Goal: Answer question/provide support

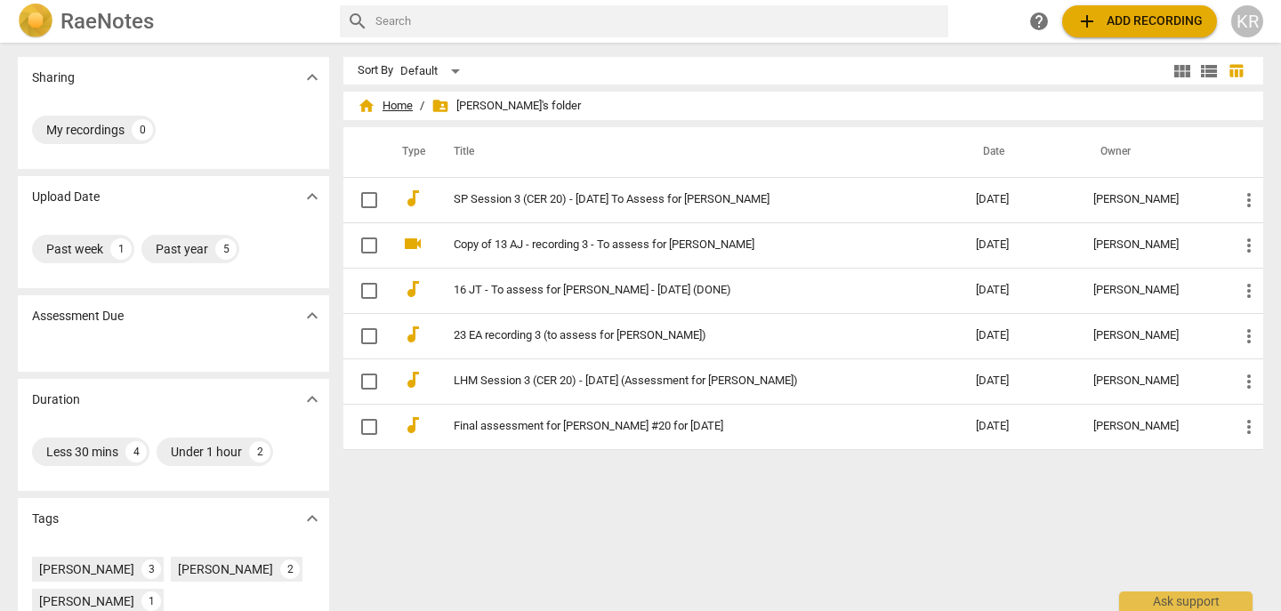
click at [398, 109] on span "home Home" at bounding box center [385, 106] width 55 height 18
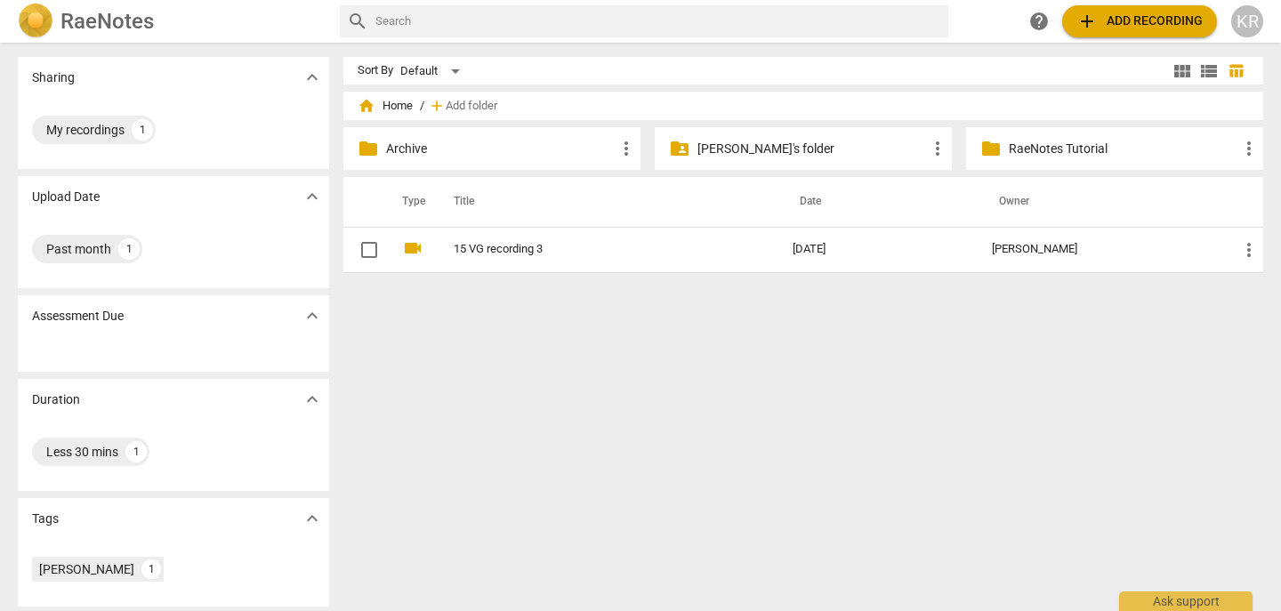
click at [490, 254] on link "15 VG recording 3" at bounding box center [591, 249] width 275 height 13
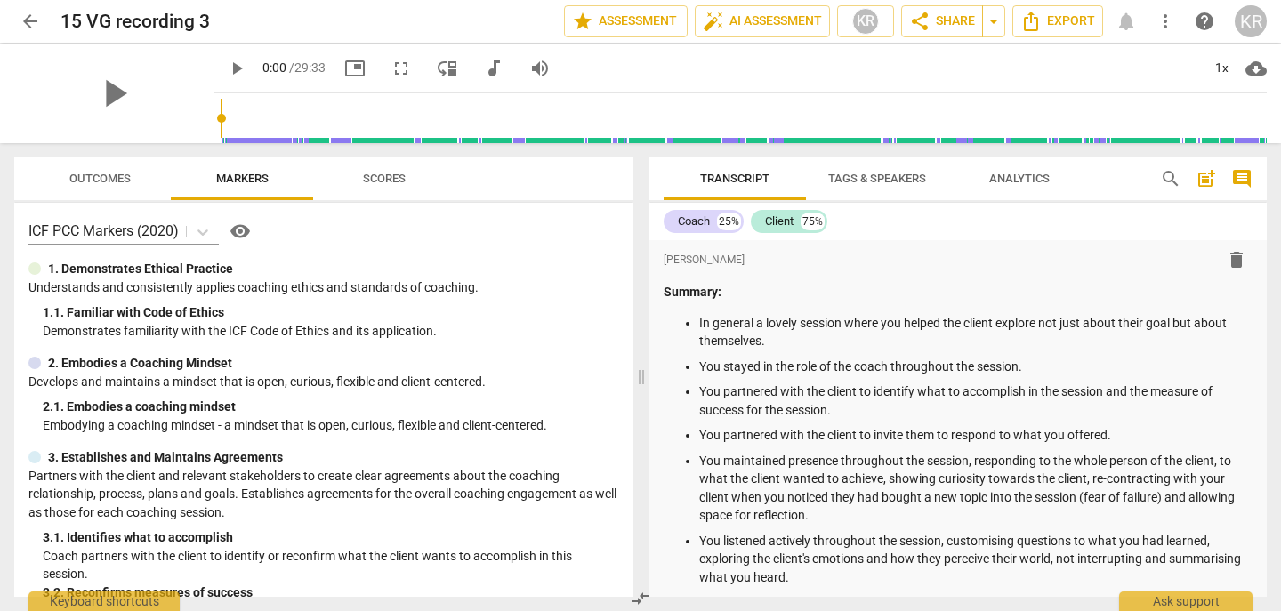
click at [483, 64] on span "audiotrack" at bounding box center [493, 68] width 21 height 21
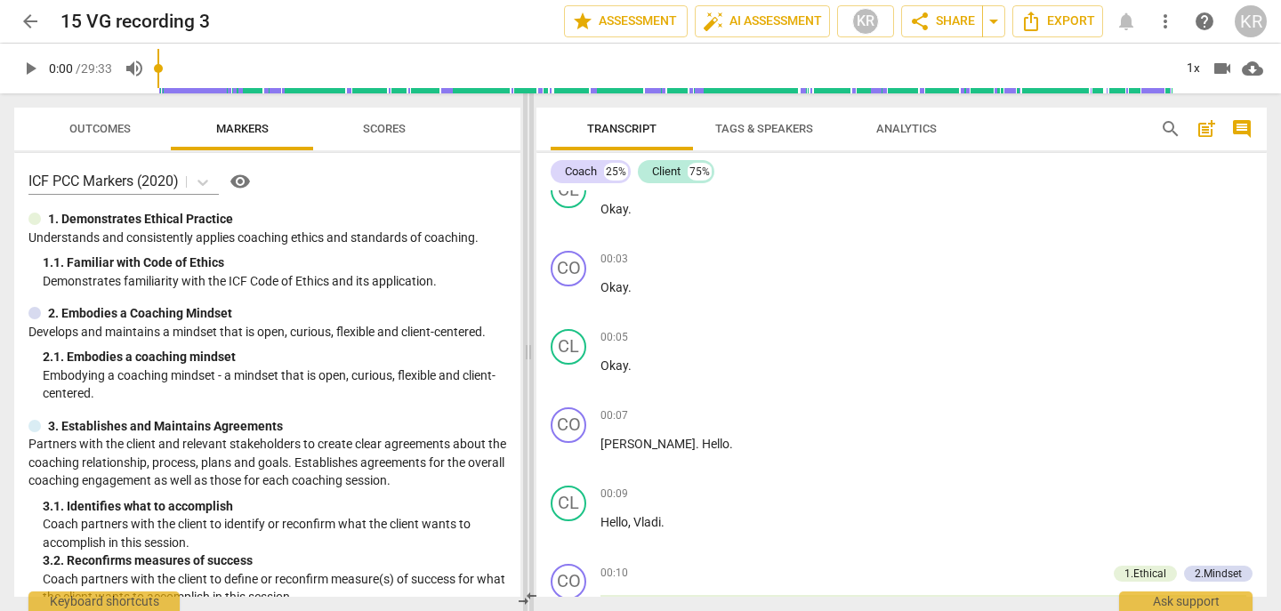
scroll to position [622, 0]
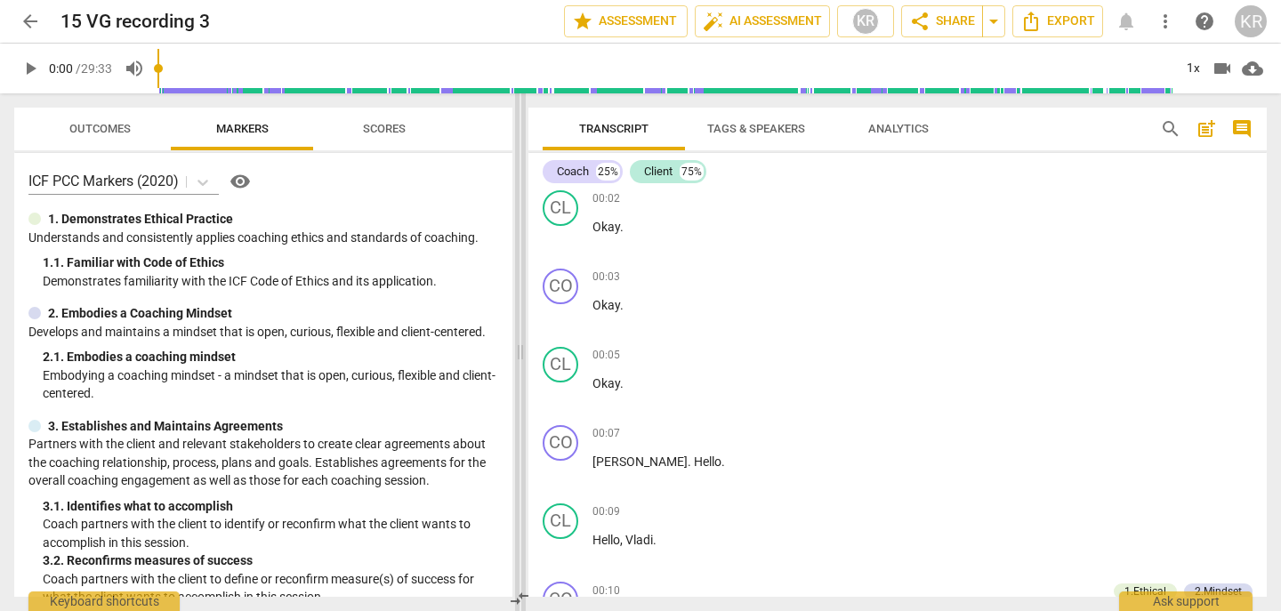
drag, startPoint x: 636, startPoint y: 179, endPoint x: 515, endPoint y: 175, distance: 121.1
click at [515, 175] on span at bounding box center [520, 352] width 11 height 518
click at [112, 133] on span "Outcomes" at bounding box center [99, 128] width 61 height 13
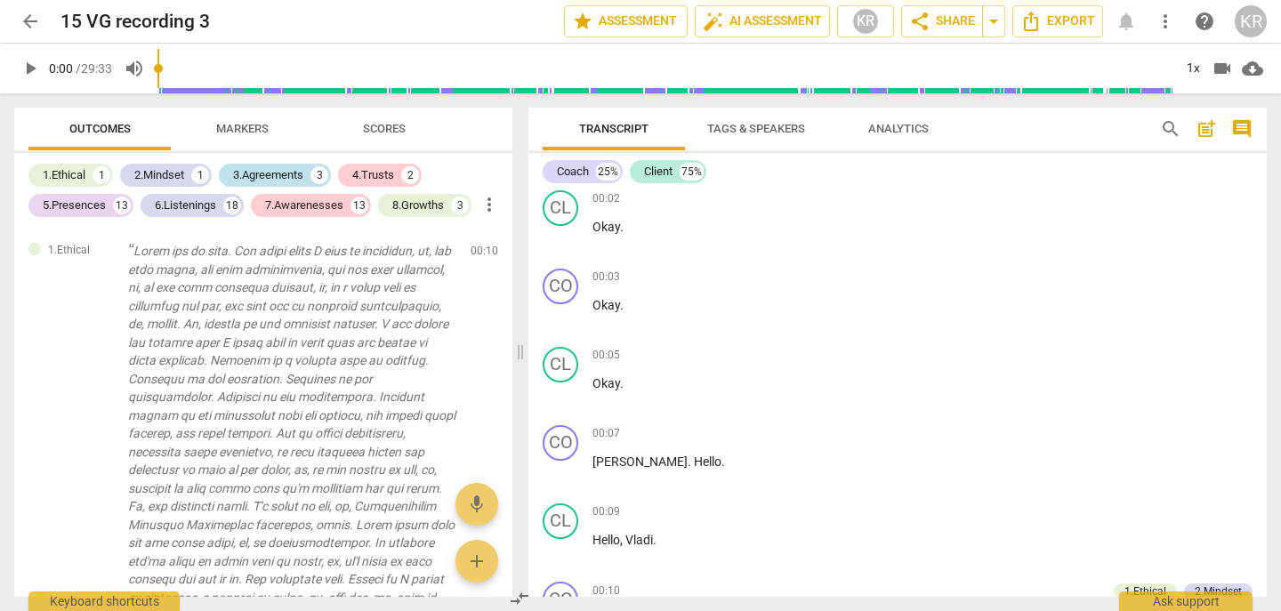
click at [289, 180] on div "3.Agreements" at bounding box center [268, 175] width 70 height 18
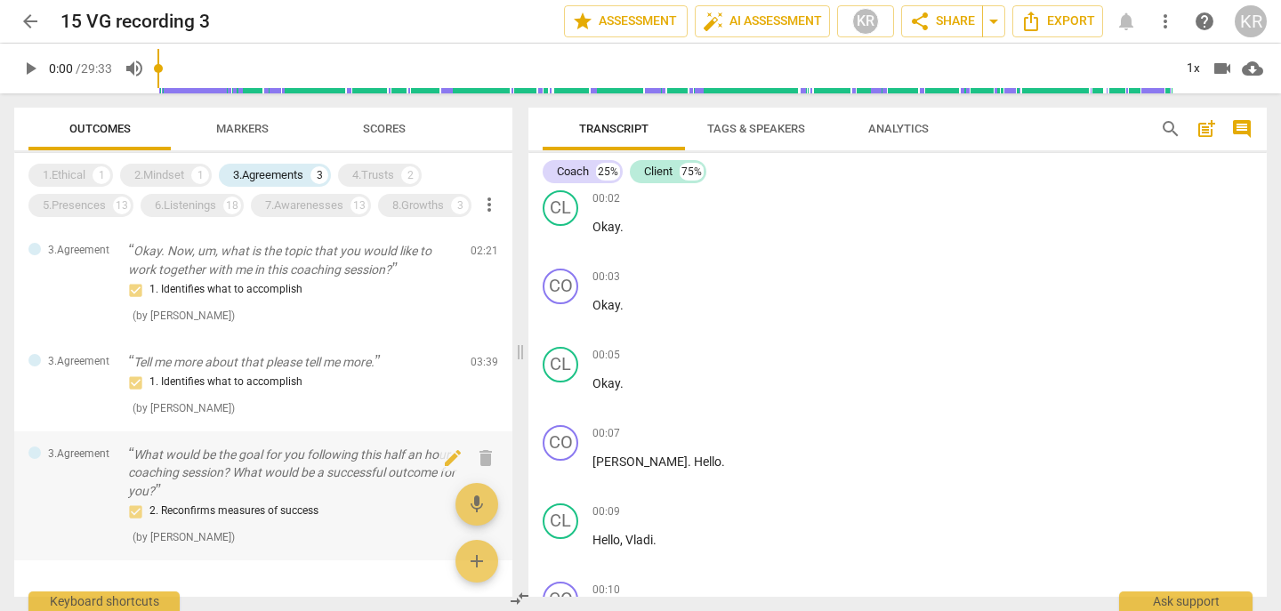
click at [260, 511] on div "2. Reconfirms measures of success" at bounding box center [292, 511] width 328 height 21
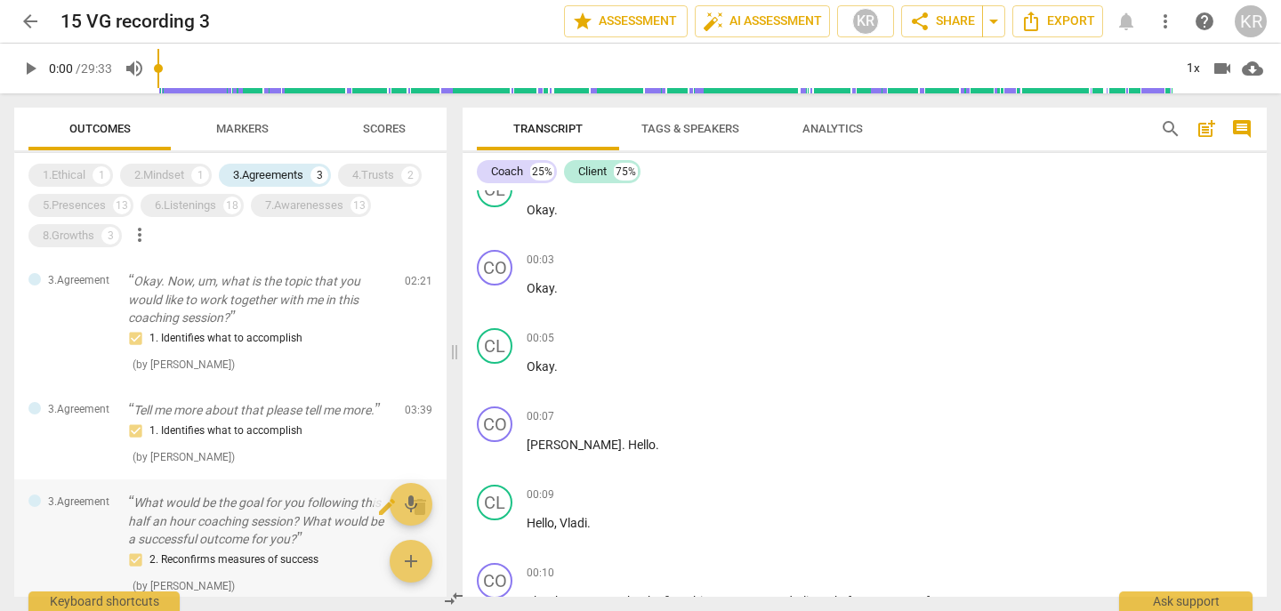
scroll to position [3117, 0]
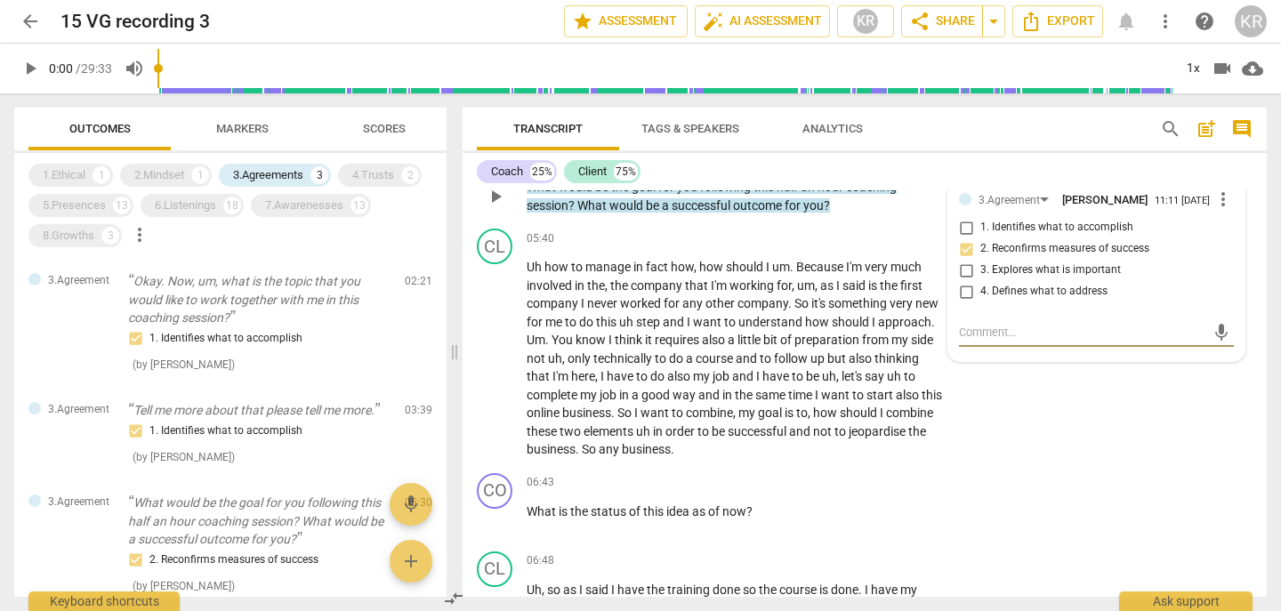
click at [1059, 236] on span "1. Identifies what to accomplish" at bounding box center [1057, 228] width 153 height 16
click at [981, 238] on input "1. Identifies what to accomplish" at bounding box center [966, 227] width 28 height 21
checkbox input "true"
click at [1028, 257] on span "2. Reconfirms measures of success" at bounding box center [1065, 249] width 169 height 16
click at [981, 260] on input "2. Reconfirms measures of success" at bounding box center [966, 248] width 28 height 21
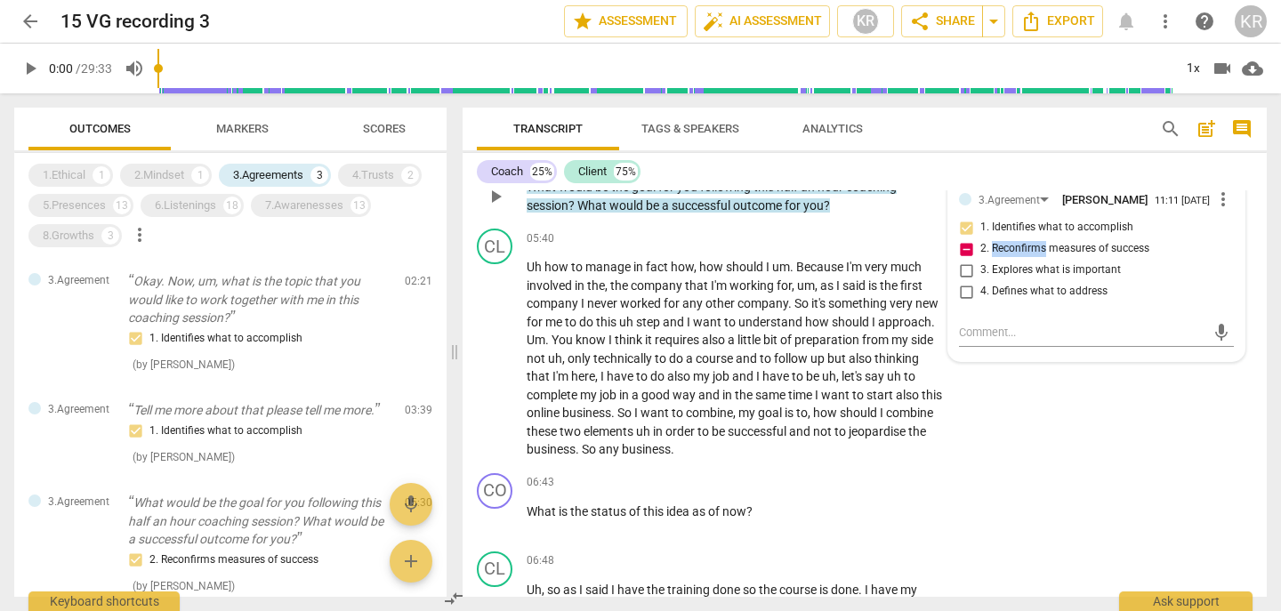
click at [1027, 257] on span "2. Reconfirms measures of success" at bounding box center [1065, 249] width 169 height 16
click at [981, 260] on input "2. Reconfirms measures of success" at bounding box center [966, 248] width 28 height 21
checkbox input "false"
click at [1101, 413] on div "CL play_arrow pause 05:40 + Add competency keyboard_arrow_right Uh how to manag…" at bounding box center [865, 344] width 804 height 245
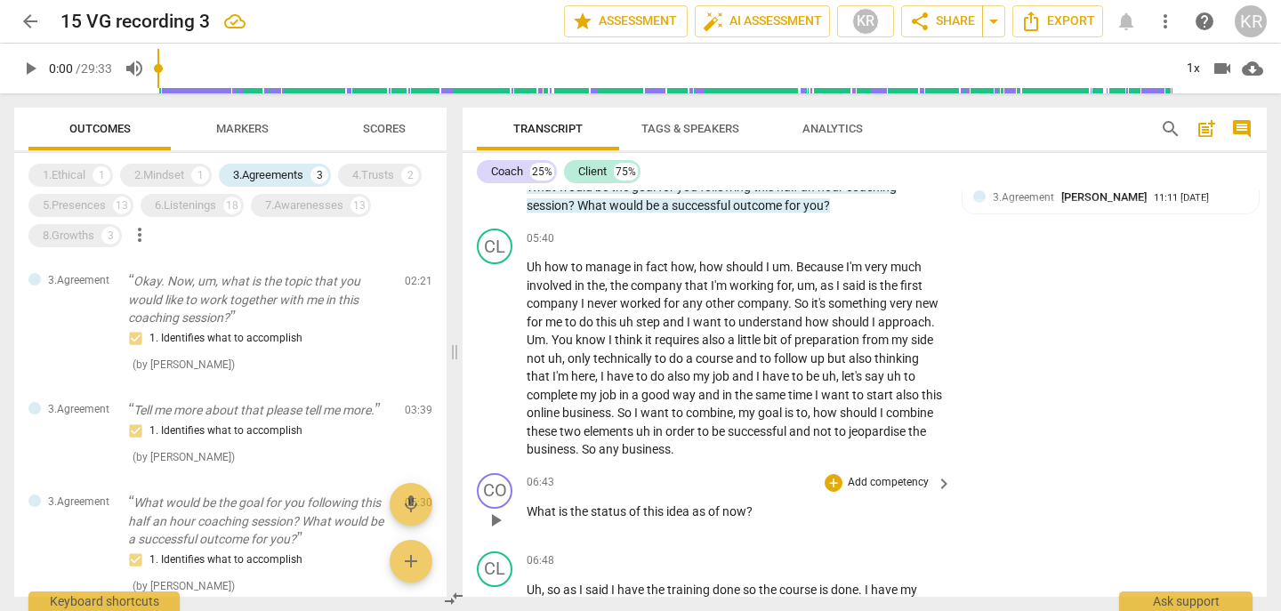
click at [894, 491] on p "Add competency" at bounding box center [888, 483] width 85 height 16
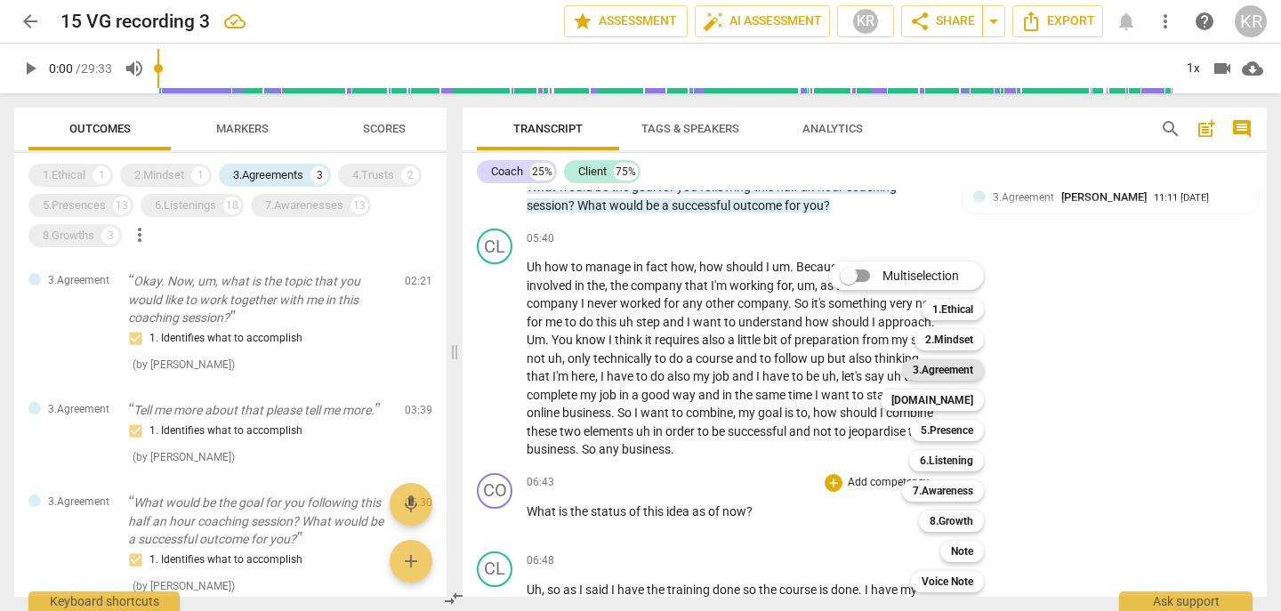
click at [951, 374] on b "3.Agreement" at bounding box center [943, 369] width 61 height 21
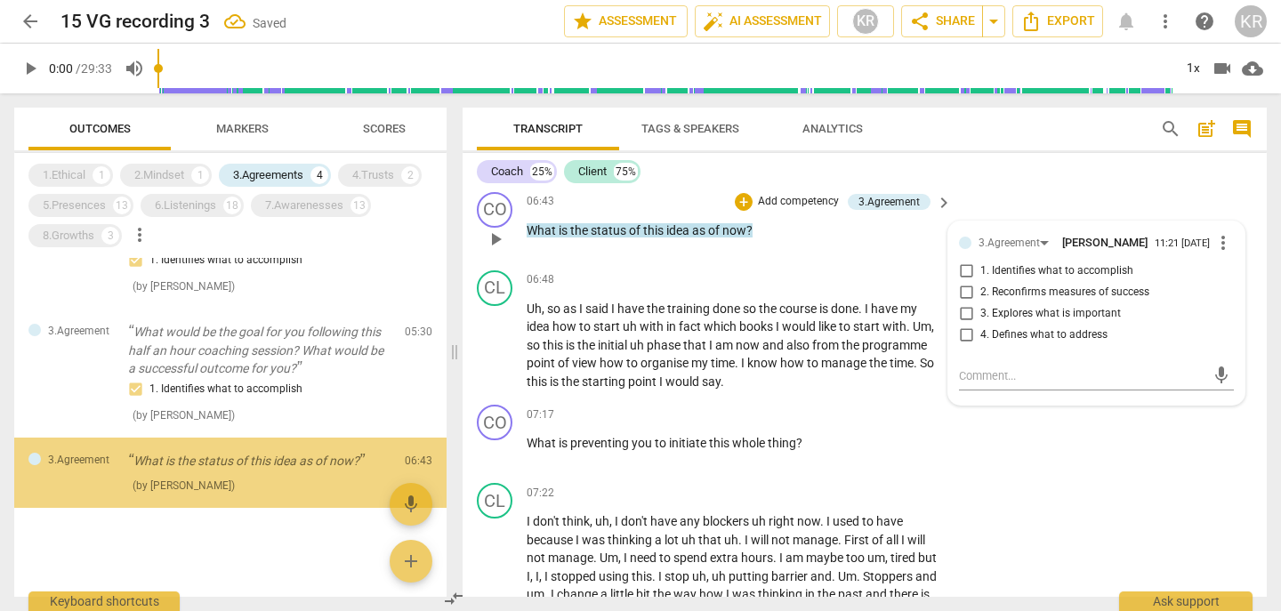
scroll to position [189, 0]
click at [1036, 301] on span "2. Reconfirms measures of success" at bounding box center [1065, 293] width 169 height 16
click at [981, 303] on input "2. Reconfirms measures of success" at bounding box center [966, 292] width 28 height 21
click at [1036, 301] on span "2. Reconfirms measures of success" at bounding box center [1065, 293] width 169 height 16
click at [981, 303] on input "2. Reconfirms measures of success" at bounding box center [966, 292] width 28 height 21
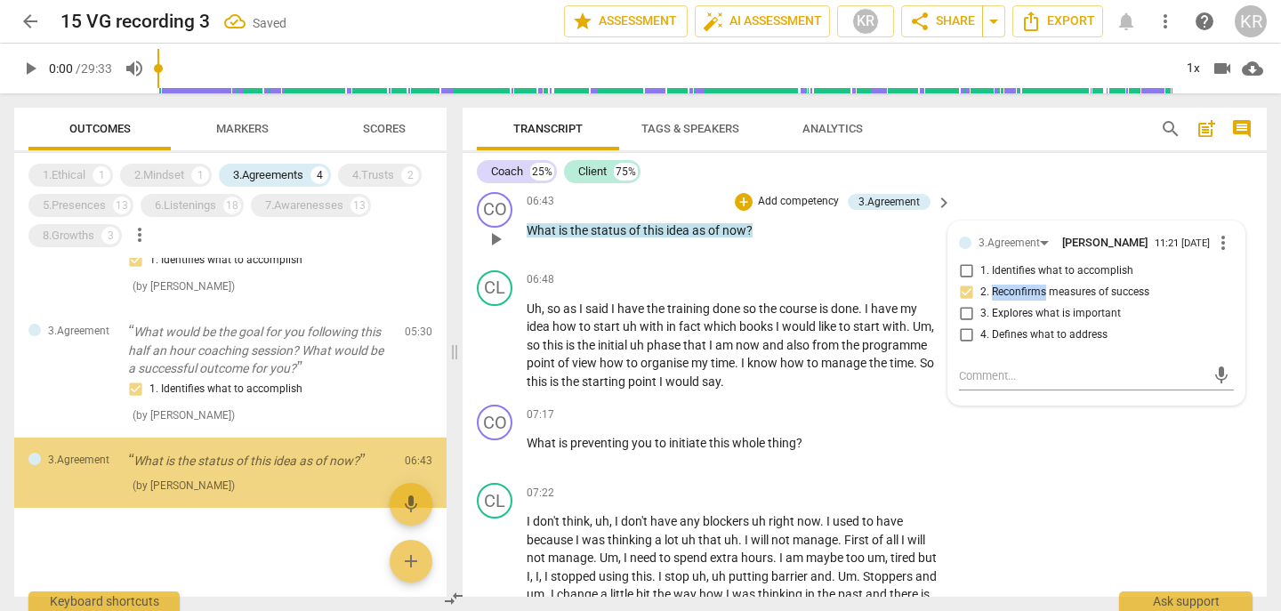
checkbox input "true"
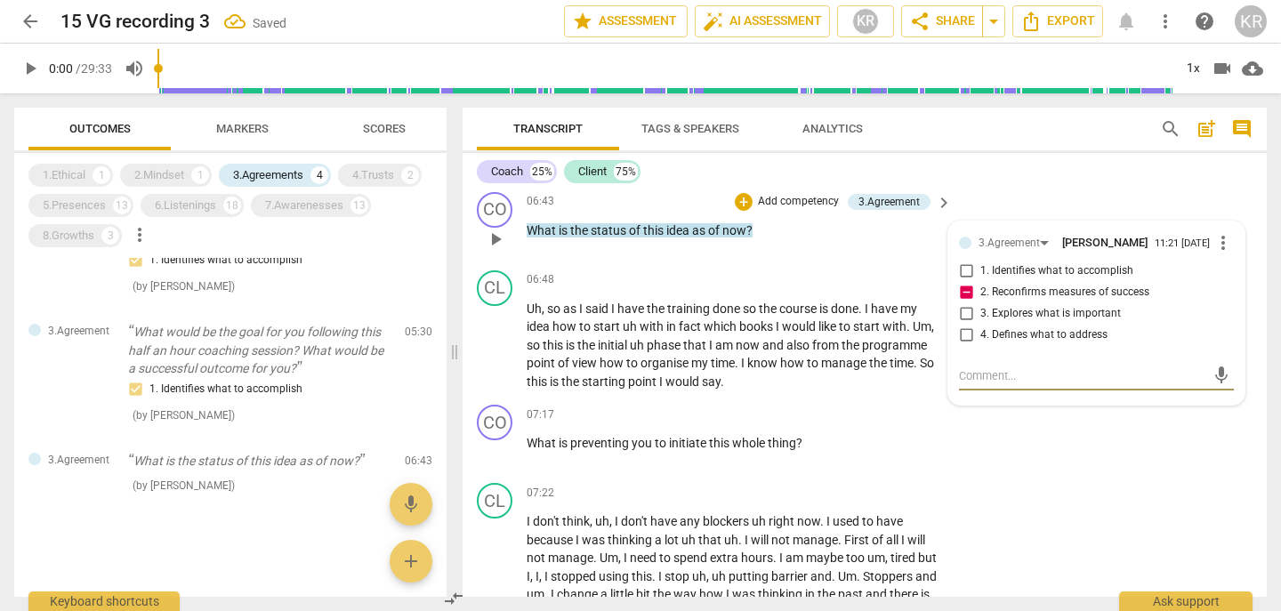
click at [982, 384] on textarea at bounding box center [1082, 375] width 246 height 17
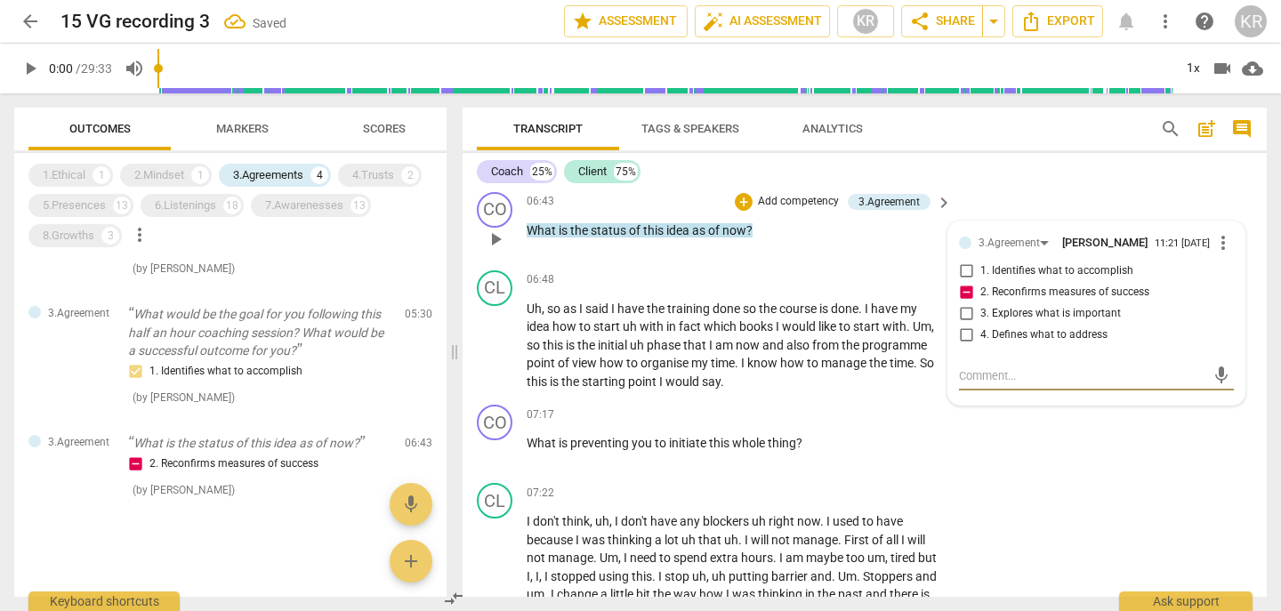
type textarea "I"
type textarea "IT"
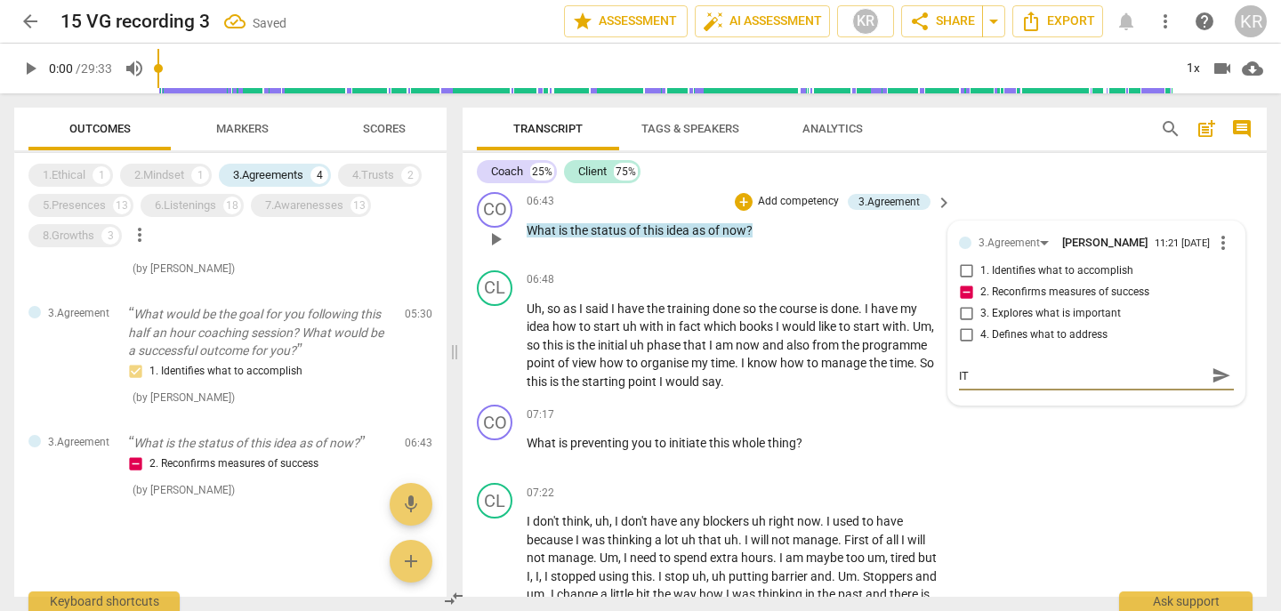
type textarea "IT"
type textarea "IT M"
type textarea "IT MI"
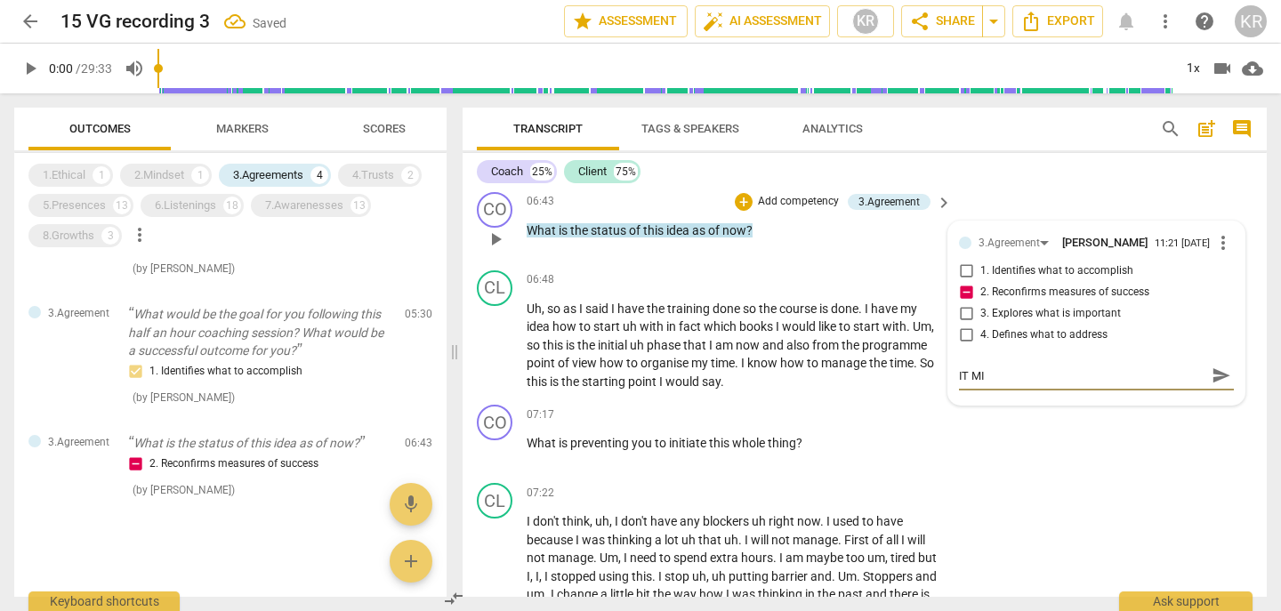
type textarea "IT MIG"
type textarea "IT MIGH"
type textarea "IT MIGHT"
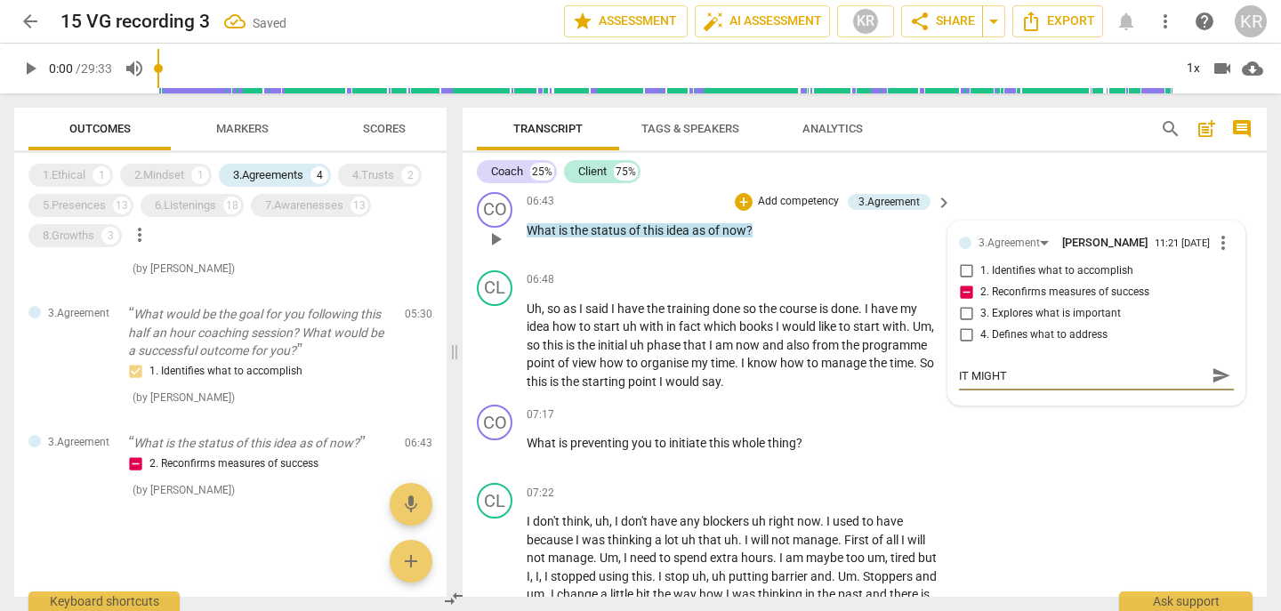
type textarea "IT MIGHT"
type textarea "IT MIGHT H"
type textarea "IT MIGHT HA"
type textarea "IT MIGHT HAV"
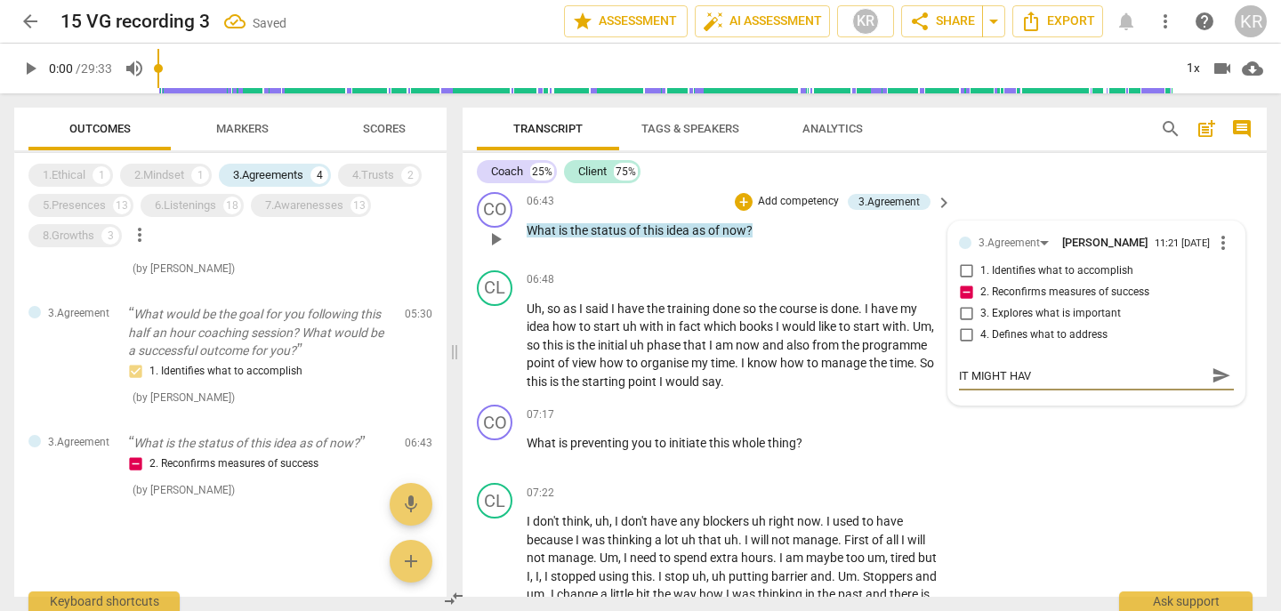
type textarea "IT MIGHT HAVE"
type textarea "IT MIGHT HAVE B"
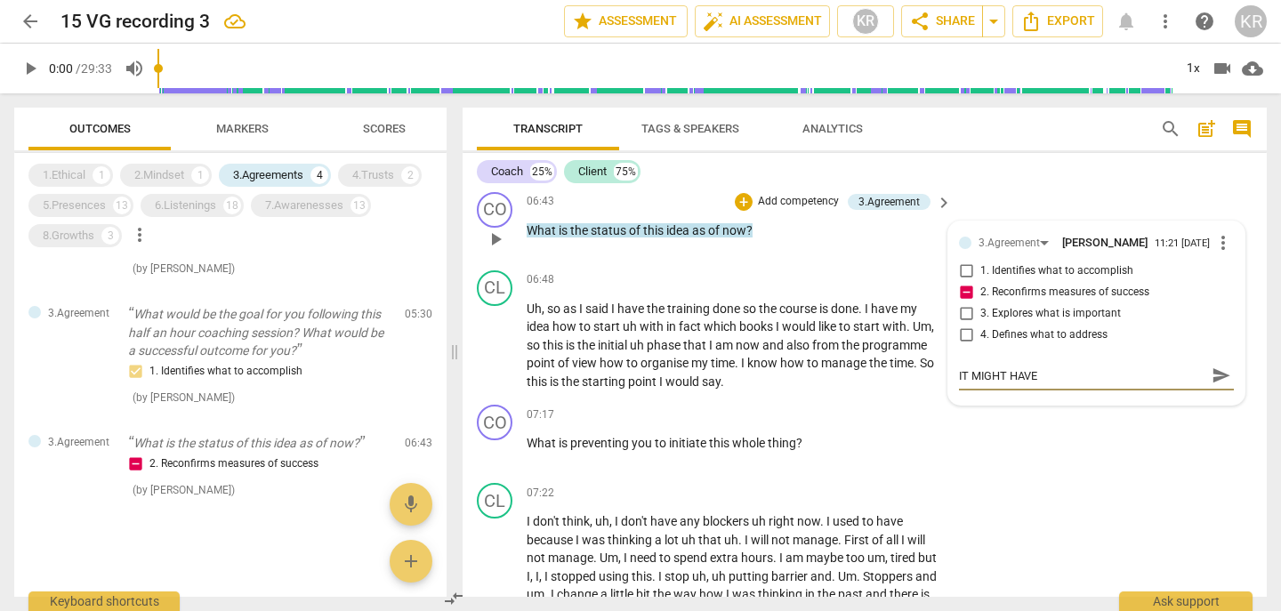
type textarea "IT MIGHT HAVE B"
type textarea "IT MIGHT HAVE BE"
type textarea "IT MIGHT HAVE BEE"
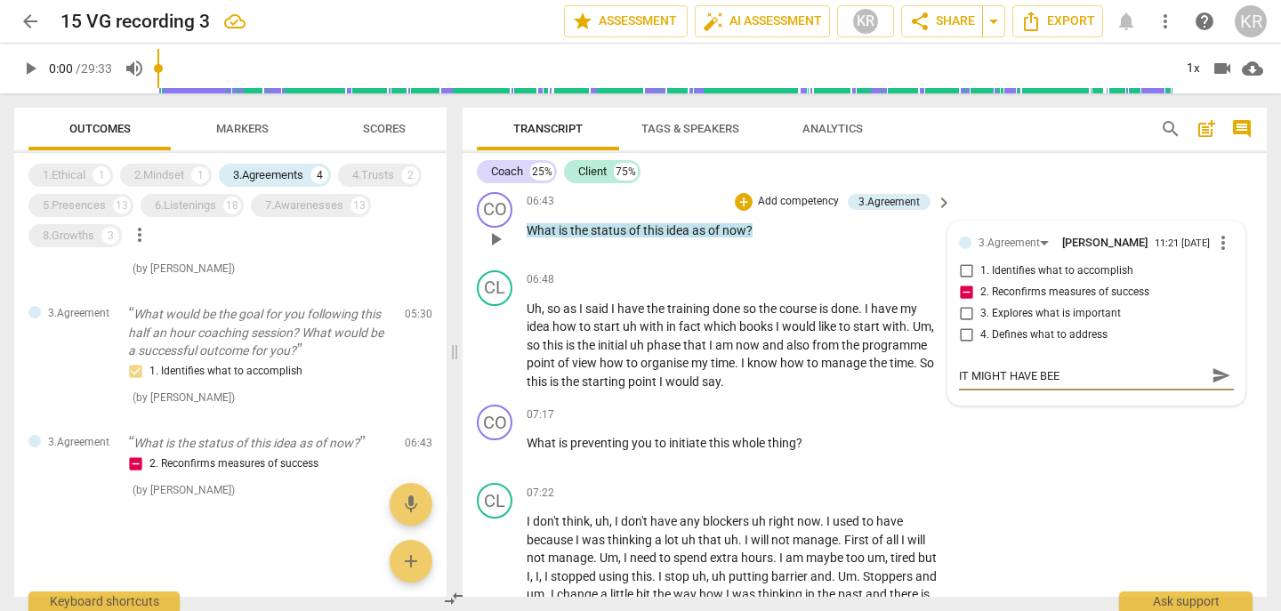
type textarea "IT MIGHT HAVE BEEN"
type textarea "IT MIGHT HAVE BEEN H"
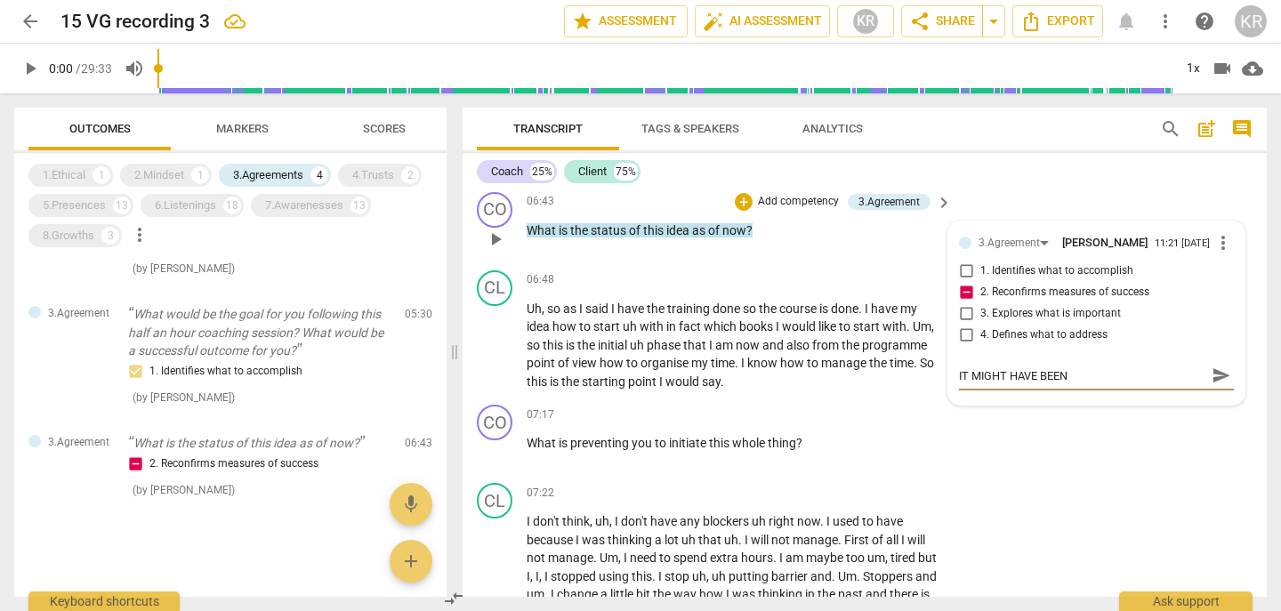
type textarea "IT MIGHT HAVE BEEN H"
type textarea "IT MIGHT HAVE BEEN HE"
type textarea "IT MIGHT HAVE BEEN HEL"
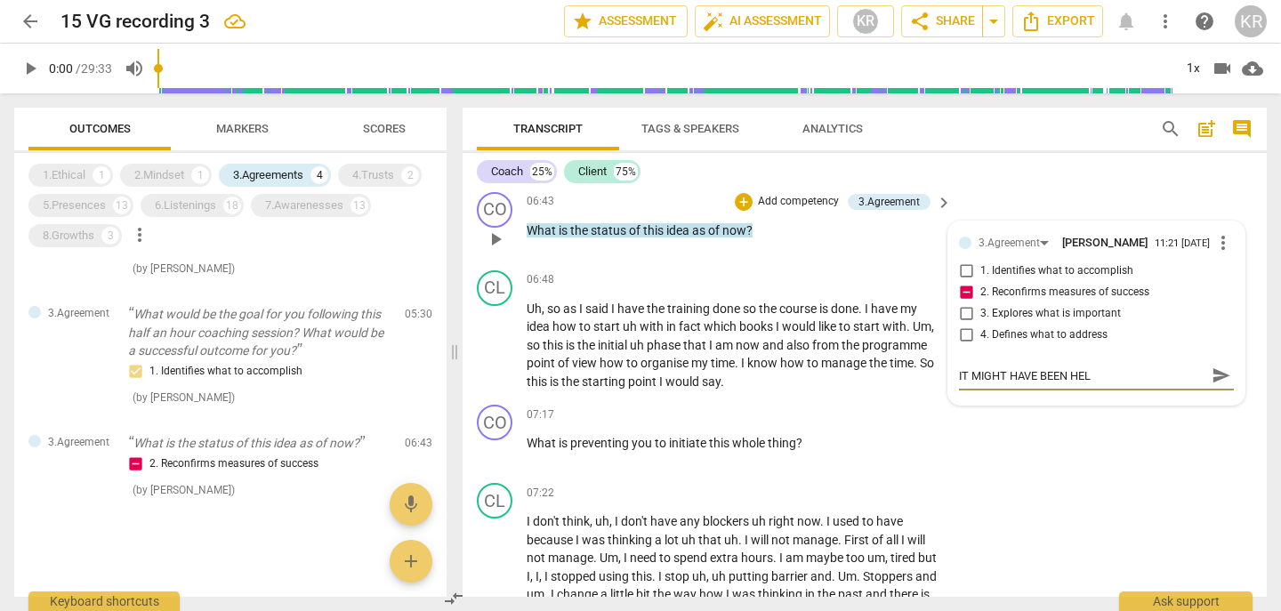
type textarea "IT MIGHT HAVE BEEN HELP"
type textarea "IT MIGHT HAVE BEEN HELPF"
type textarea "IT MIGHT HAVE BEEN HELPFU"
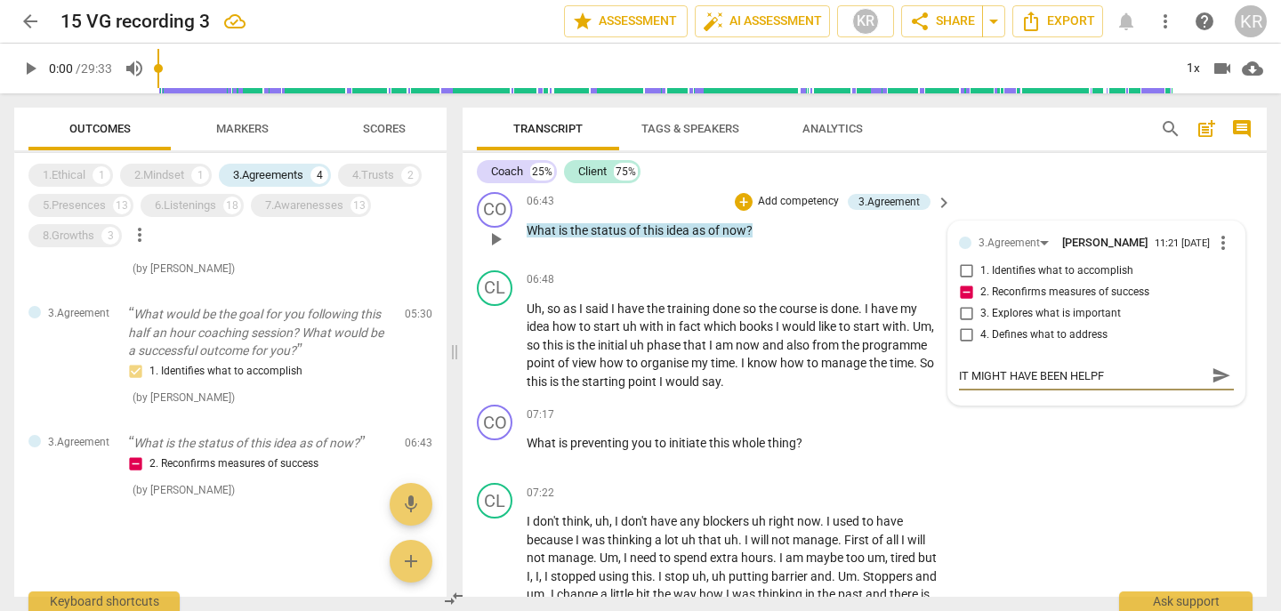
type textarea "IT MIGHT HAVE BEEN HELPFU"
type textarea "IT MIGHT HAVE BEEN HELPFUL"
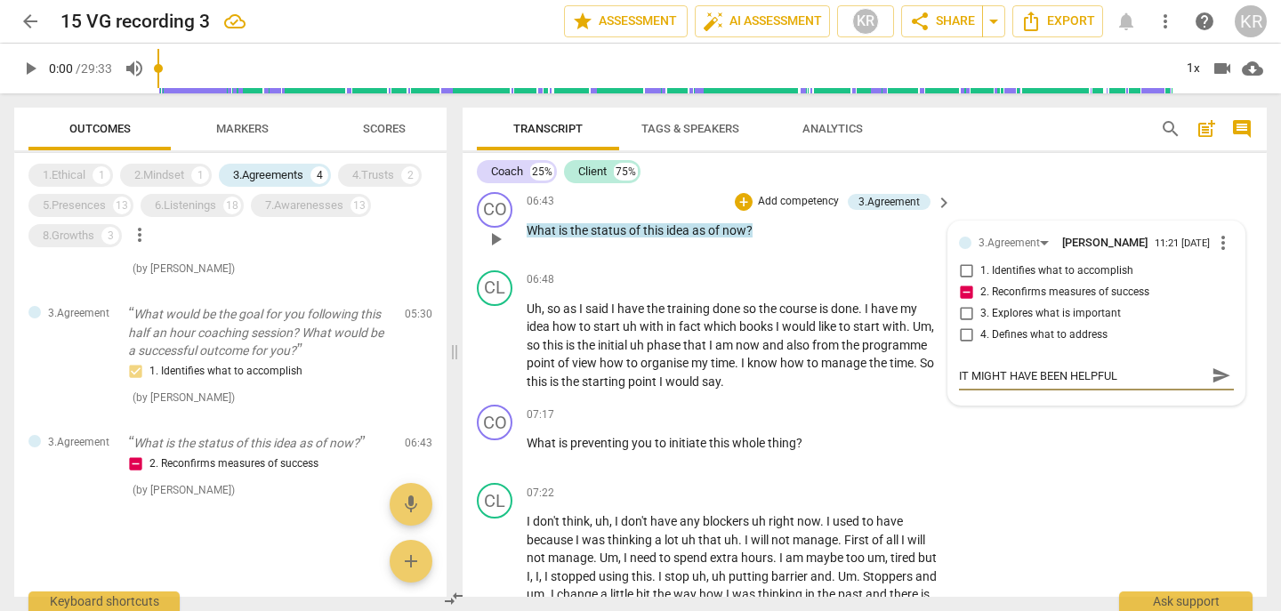
type textarea "IT MIGHT HAVE BEEN HELPFUL T"
type textarea "IT MIGHT HAVE BEEN HELPFUL TO"
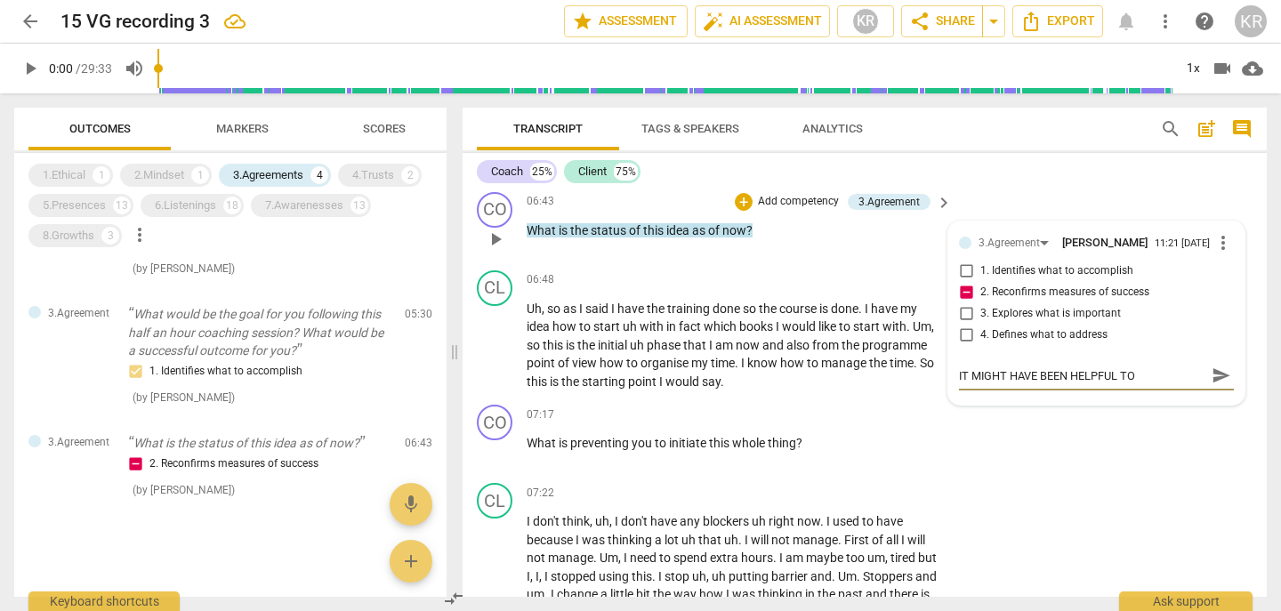
type textarea "IT MIGHT HAVE BEEN HELPFUL TO"
type textarea "IT MIGHT HAVE BEEN HELPFUL TO E"
type textarea "IT MIGHT HAVE BEEN HELPFUL TO EX"
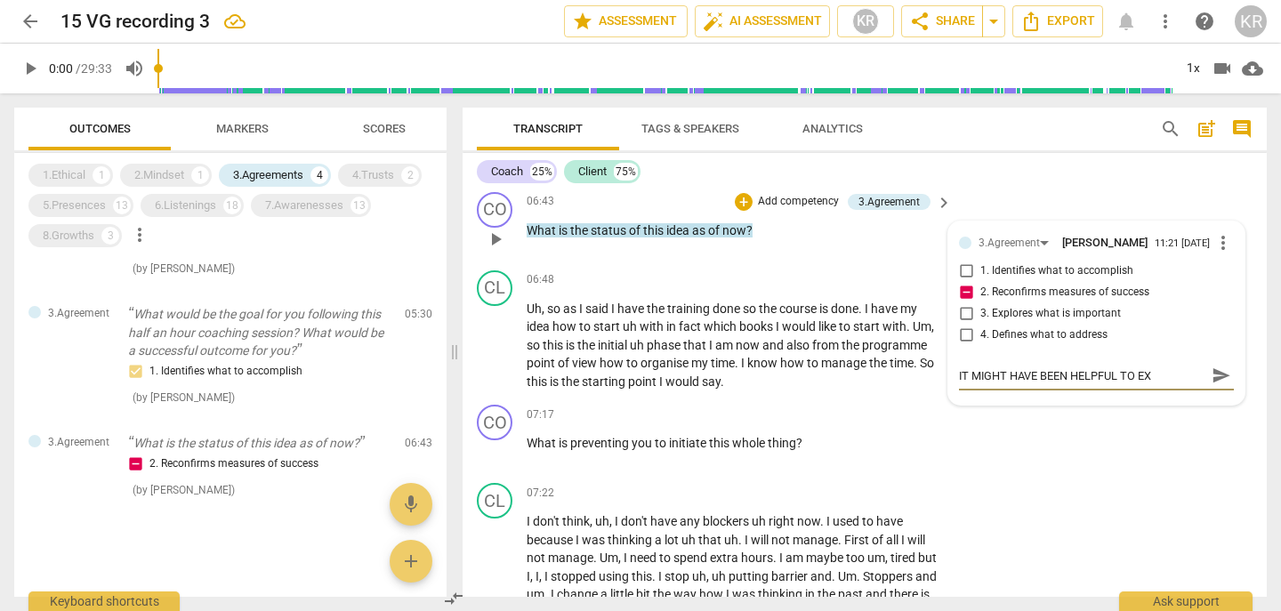
type textarea "IT MIGHT HAVE BEEN HELPFUL TO EXP"
type textarea "IT MIGHT HAVE BEEN HELPFUL TO EXPL"
type textarea "IT MIGHT HAVE BEEN HELPFUL TO EXPLO"
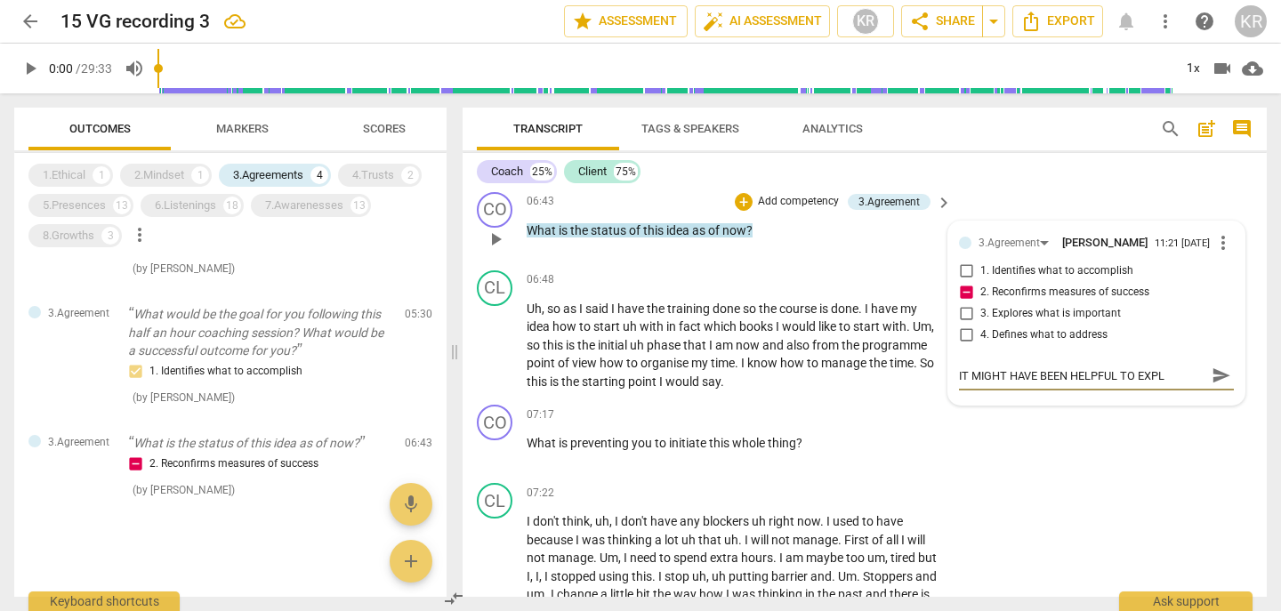
type textarea "IT MIGHT HAVE BEEN HELPFUL TO EXPLO"
type textarea "IT MIGHT HAVE BEEN HELPFUL TO EXPLOR"
type textarea "IT MIGHT HAVE BEEN HELPFUL TO EXPLORE"
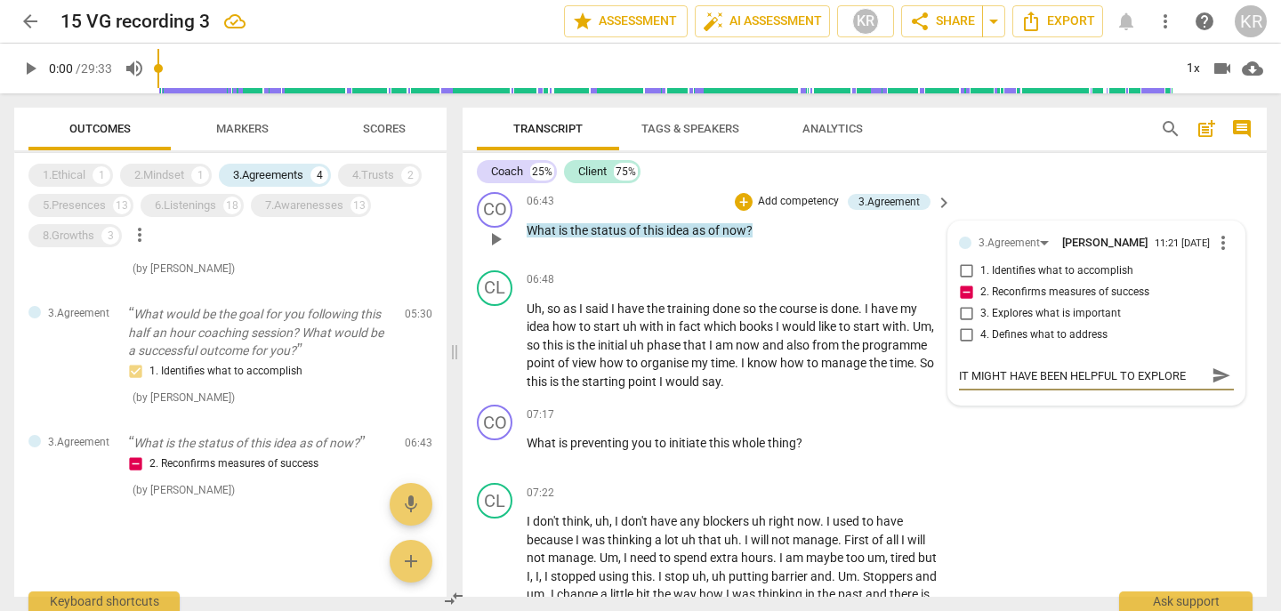
type textarea "IT MIGHT HAVE BEEN HELPFUL TO EXPLORE A"
type textarea "IT MIGHT HAVE BEEN HELPFUL TO EXPLORE AT"
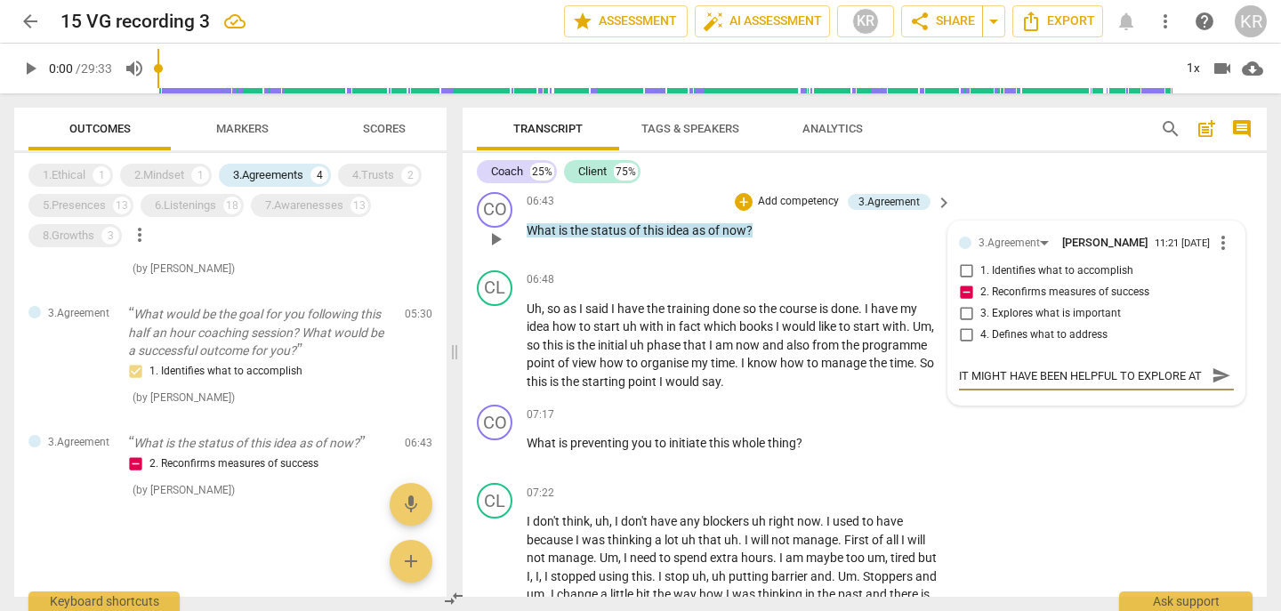
type textarea "IT MIGHT HAVE BEEN HELPFUL TO EXPLORE AT"
type textarea "IT MIGHT HAVE BEEN HELPFUL TO EXPLORE AT T"
type textarea "IT MIGHT HAVE BEEN HELPFUL TO EXPLORE AT TH"
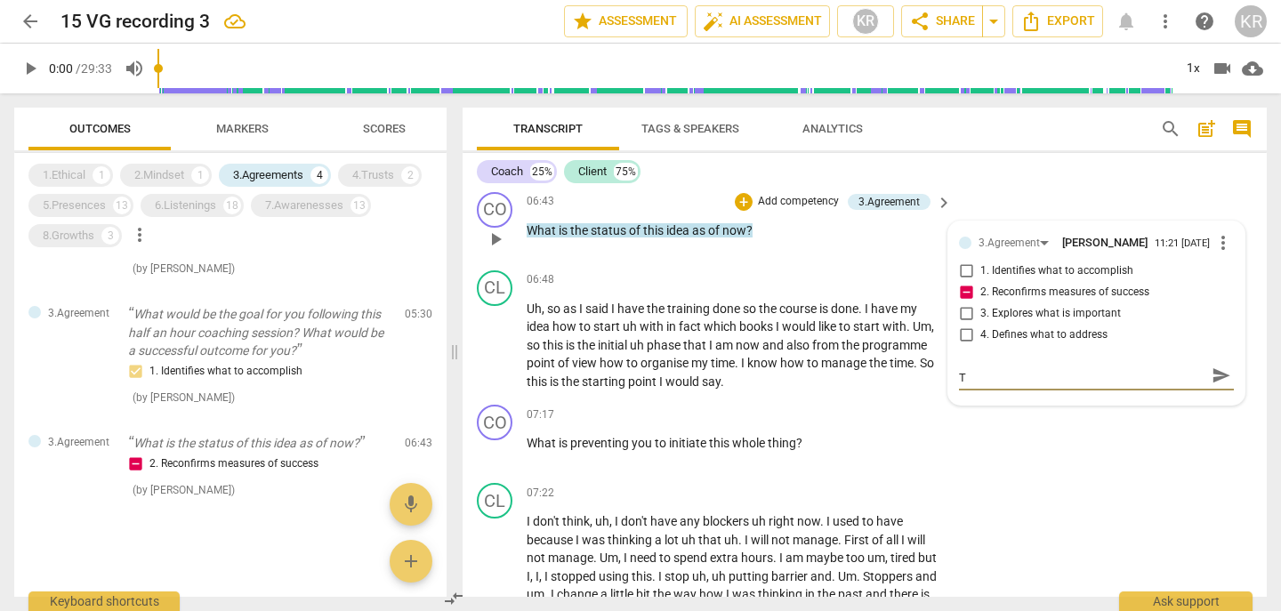
type textarea "IT MIGHT HAVE BEEN HELPFUL TO EXPLORE AT TH"
type textarea "IT MIGHT HAVE BEEN HELPFUL TO EXPLORE AT THI"
type textarea "IT MIGHT HAVE BEEN HELPFUL TO EXPLORE AT THIS"
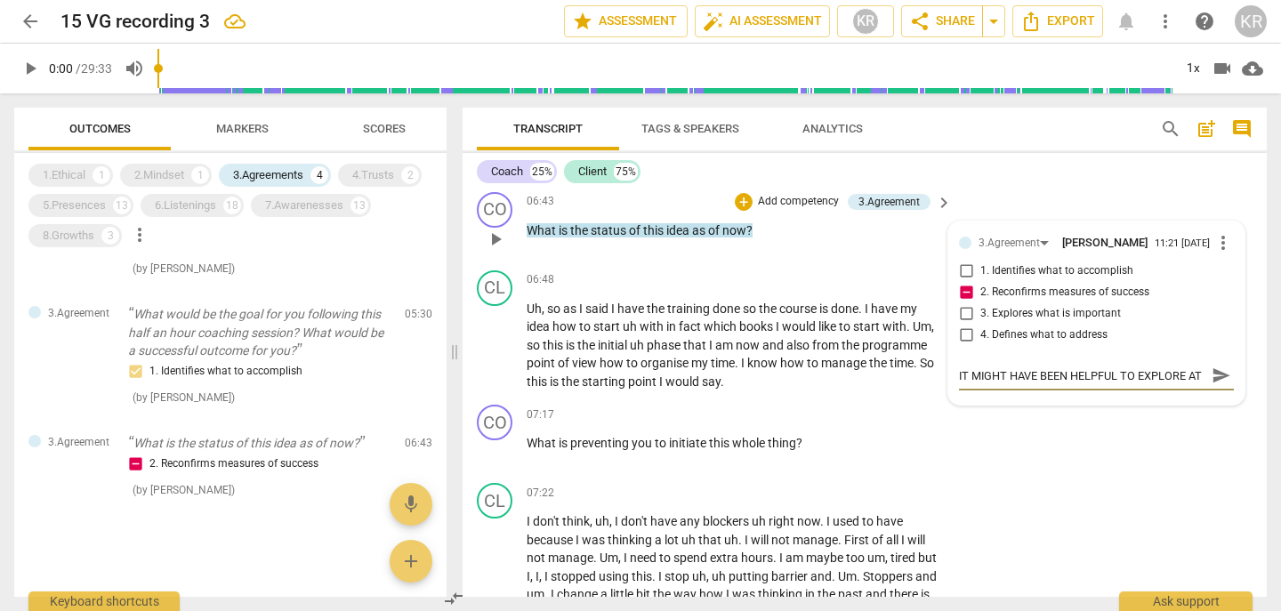
type textarea "IT MIGHT HAVE BEEN HELPFUL TO EXPLORE AT THIS"
click at [1187, 390] on textarea "IT MIGHT HAVE BEEN HELPFUL TO EXPLORE AT THIS" at bounding box center [1082, 384] width 246 height 34
type textarea "IT MIGHT HAVE BEEN HELPFUL TO EXPLORE WAT THIS"
type textarea "IT MIGHT HAVE BEEN HELPFUL TO EXPLORE WIAT THIS"
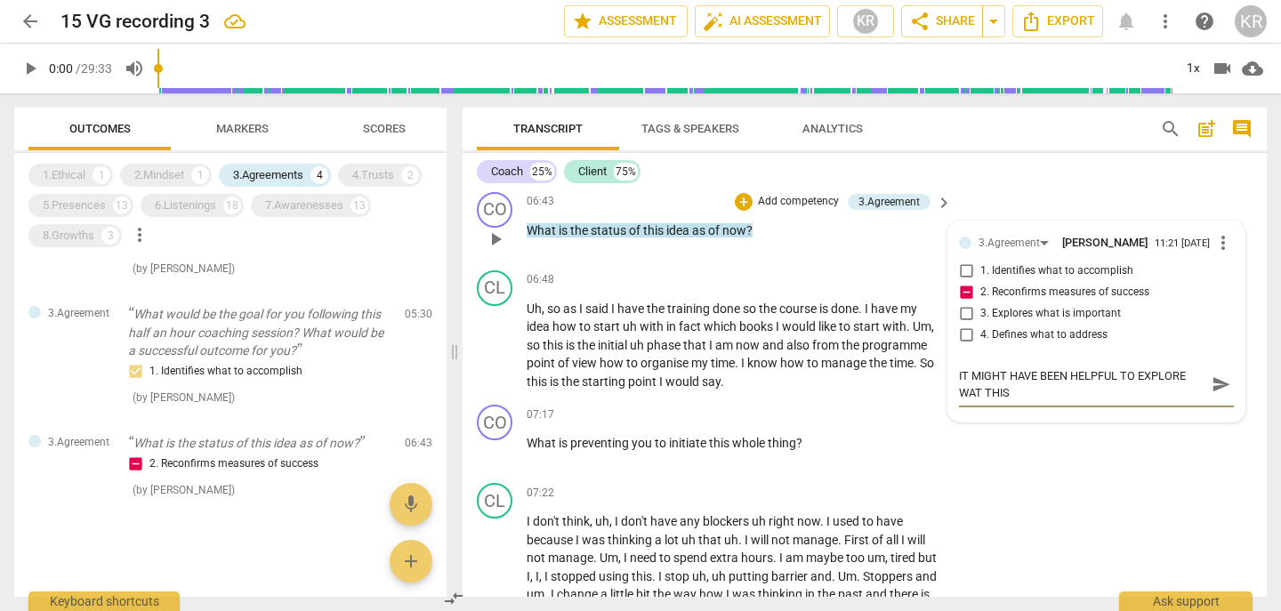
type textarea "IT MIGHT HAVE BEEN HELPFUL TO EXPLORE WIAT THIS"
type textarea "IT MIGHT HAVE BEEN HELPFUL TO EXPLORE WITAT THIS"
type textarea "IT MIGHT HAVE BEEN HELPFUL TO EXPLORE WITHAT THIS"
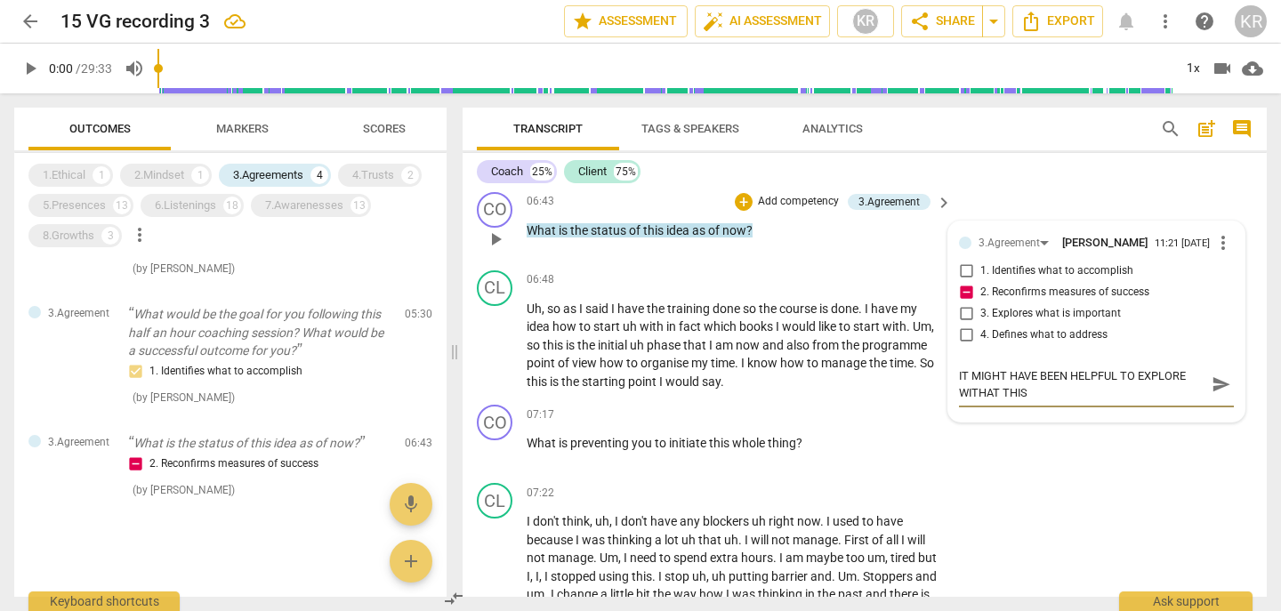
type textarea "IT MIGHT HAVE BEEN HELPFUL TO EXPLORE WITH AT THIS"
type textarea "IT MIGHT HAVE BEEN HELPFUL TO EXPLORE WITH TAT THIS"
type textarea "IT MIGHT HAVE BEEN HELPFUL TO EXPLORE WITH THAT THIS"
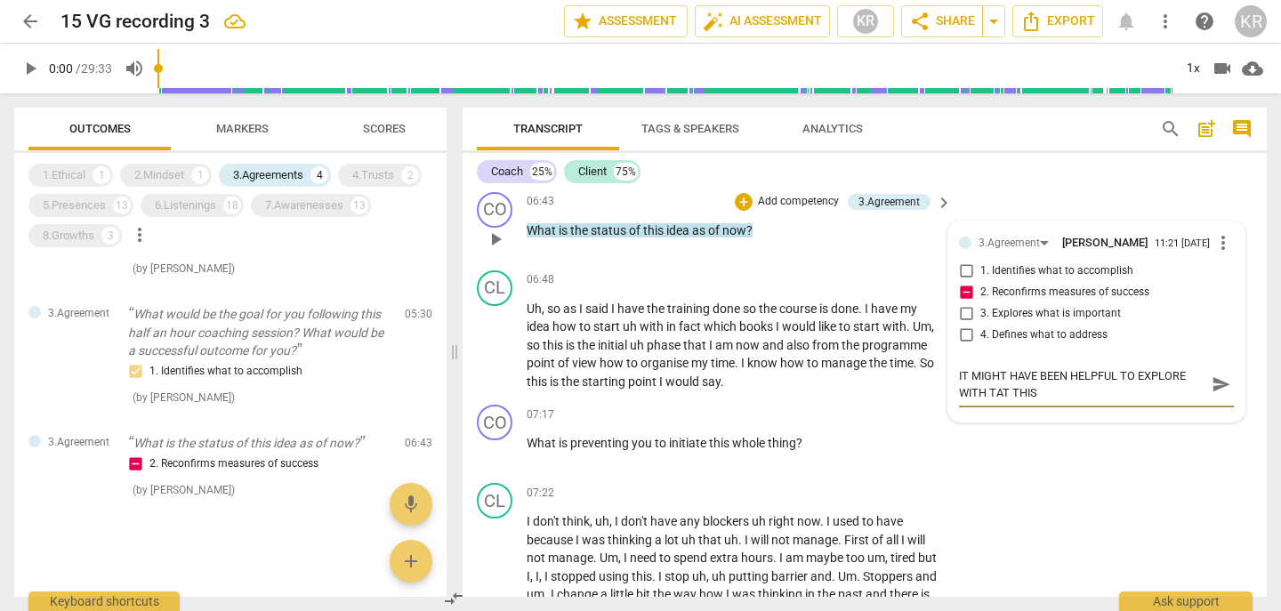
type textarea "IT MIGHT HAVE BEEN HELPFUL TO EXPLORE WITH THAT THIS"
type textarea "IT MIGHT HAVE BEEN HELPFUL TO EXPLORE WITH THEAT THIS"
type textarea "IT MIGHT HAVE BEEN HELPFUL TO EXPLORE WITH THE AT THIS"
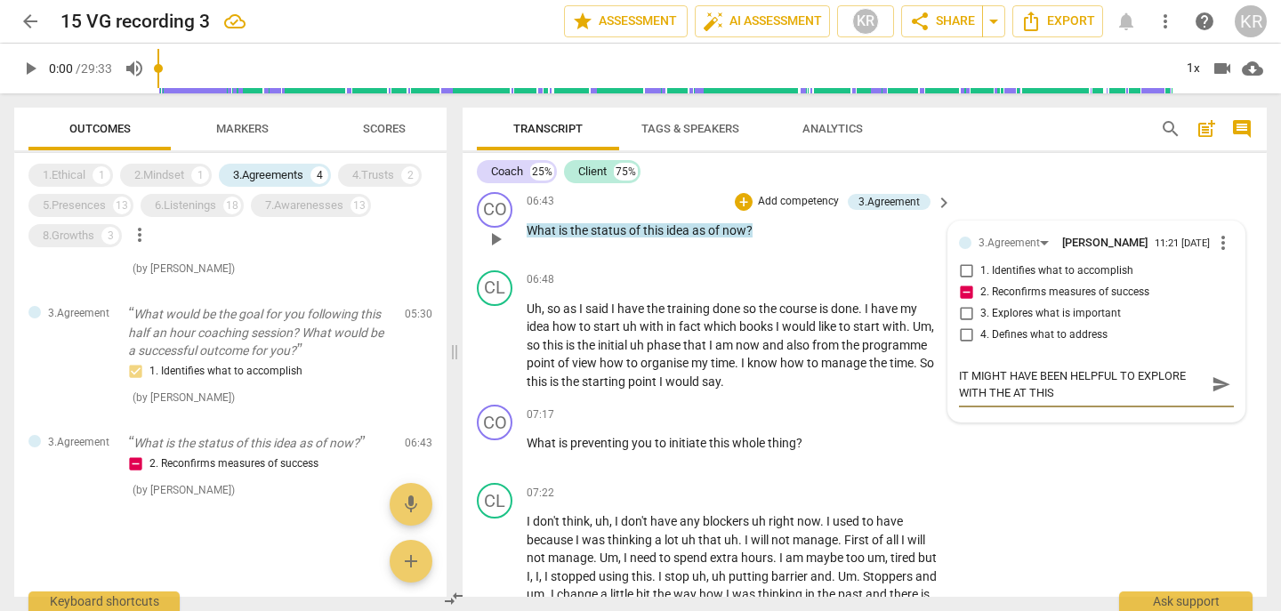
type textarea "IT MIGHT HAVE BEEN HELPFUL TO EXPLORE WITH THE CAT THIS"
type textarea "IT MIGHT HAVE BEEN HELPFUL TO EXPLORE WITH THE CLAT THIS"
type textarea "IT MIGHT HAVE BEEN HELPFUL TO EXPLORE WITH THE CLIAT THIS"
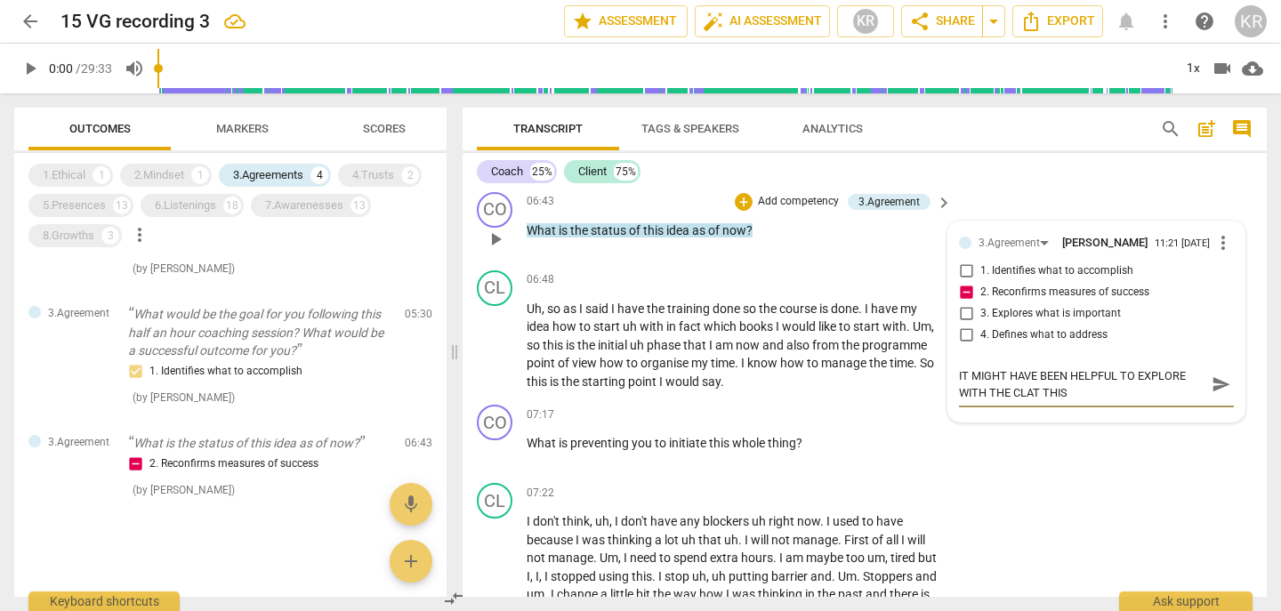
type textarea "IT MIGHT HAVE BEEN HELPFUL TO EXPLORE WITH THE CLIAT THIS"
type textarea "IT MIGHT HAVE BEEN HELPFUL TO EXPLORE WITH THE CLIEAT THIS"
type textarea "IT MIGHT HAVE BEEN HELPFUL TO EXPLORE WITH THE CLIENAT THIS"
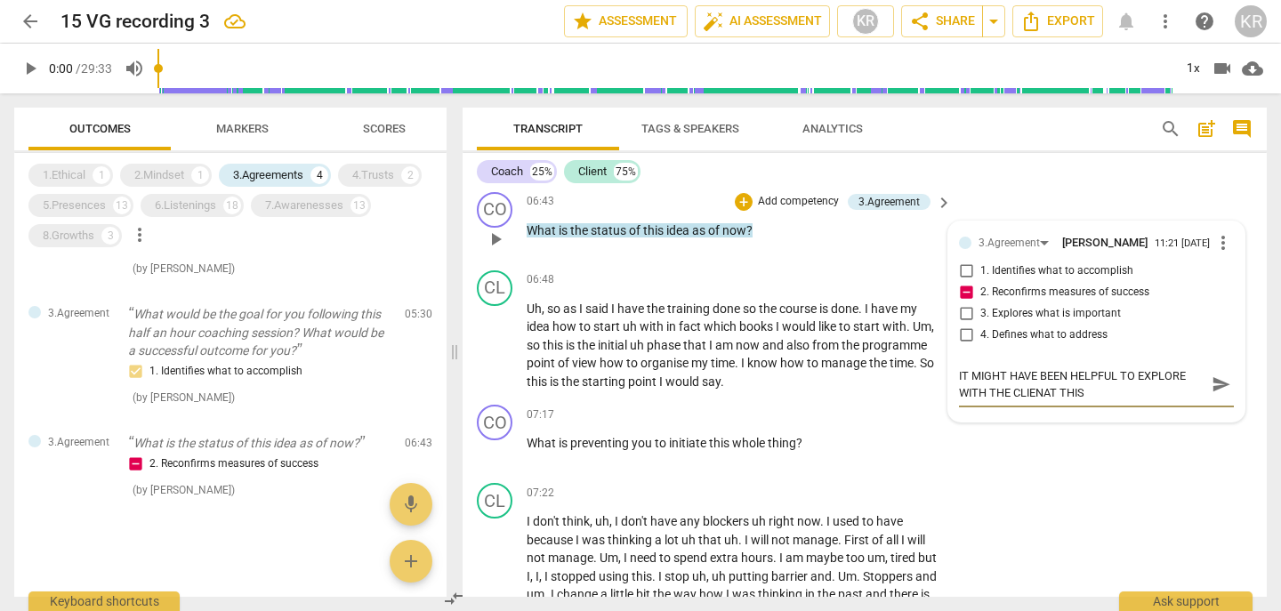
type textarea "IT MIGHT HAVE BEEN HELPFUL TO EXPLORE WITH THE CLIENTAT THIS"
type textarea "IT MIGHT HAVE BEEN HELPFUL TO EXPLORE WITH THE CLIENT AT THIS"
click at [1089, 401] on textarea "IT MIGHT HAVE BEEN HELPFUL TO EXPLORE WITH THE CLIENT AT THIS" at bounding box center [1082, 384] width 246 height 34
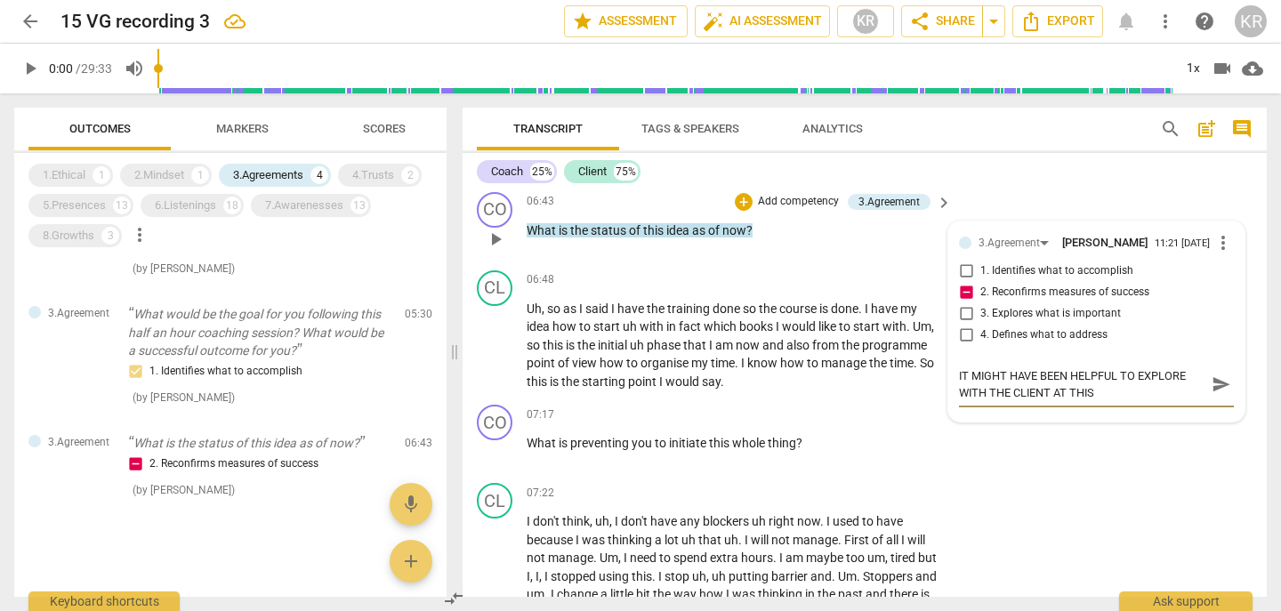
click at [1089, 401] on textarea "IT MIGHT HAVE BEEN HELPFUL TO EXPLORE WITH THE CLIENT AT THIS" at bounding box center [1082, 384] width 246 height 34
type textarea "IT MIGHT HAVE BEEN HELPFUL TO EXPLORE WITH THE CLIENT AT THIS"
type textarea "IT MIGHT HAVE BEEN HELPFUL TO EXPLORE WITH THE CLIENT AT THI"
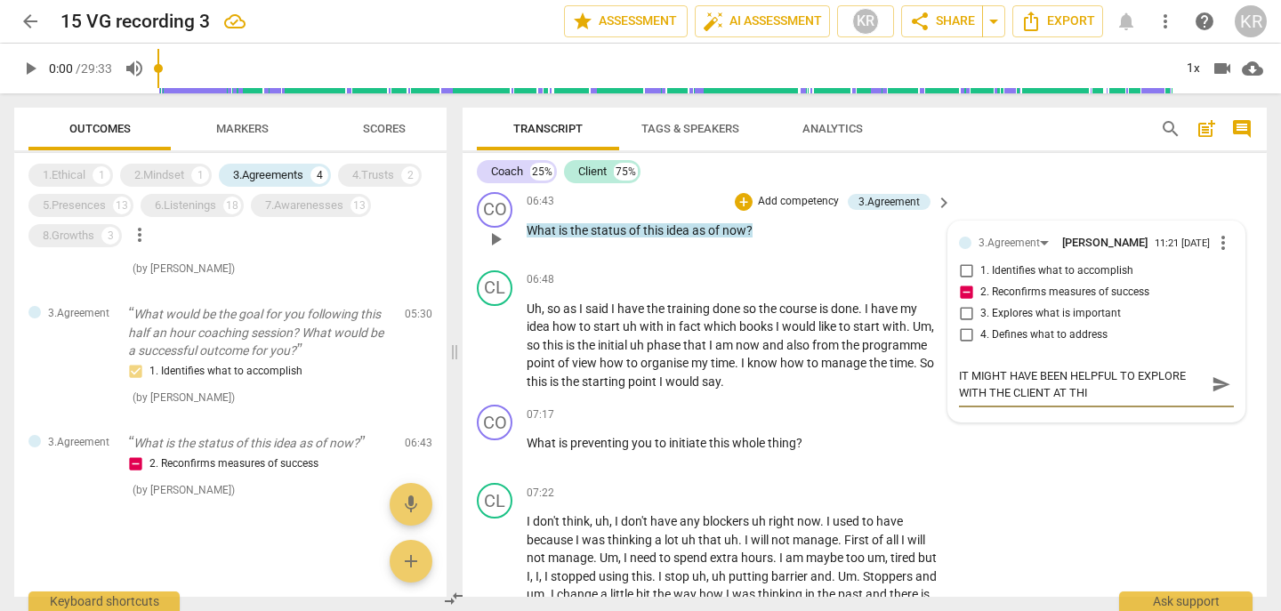
type textarea "IT MIGHT HAVE BEEN HELPFUL TO EXPLORE WITH THE CLIENT AT TH"
type textarea "IT MIGHT HAVE BEEN HELPFUL TO EXPLORE WITH THE CLIENT AT T"
type textarea "IT MIGHT HAVE BEEN HELPFUL TO EXPLORE WITH THE CLIENT AT"
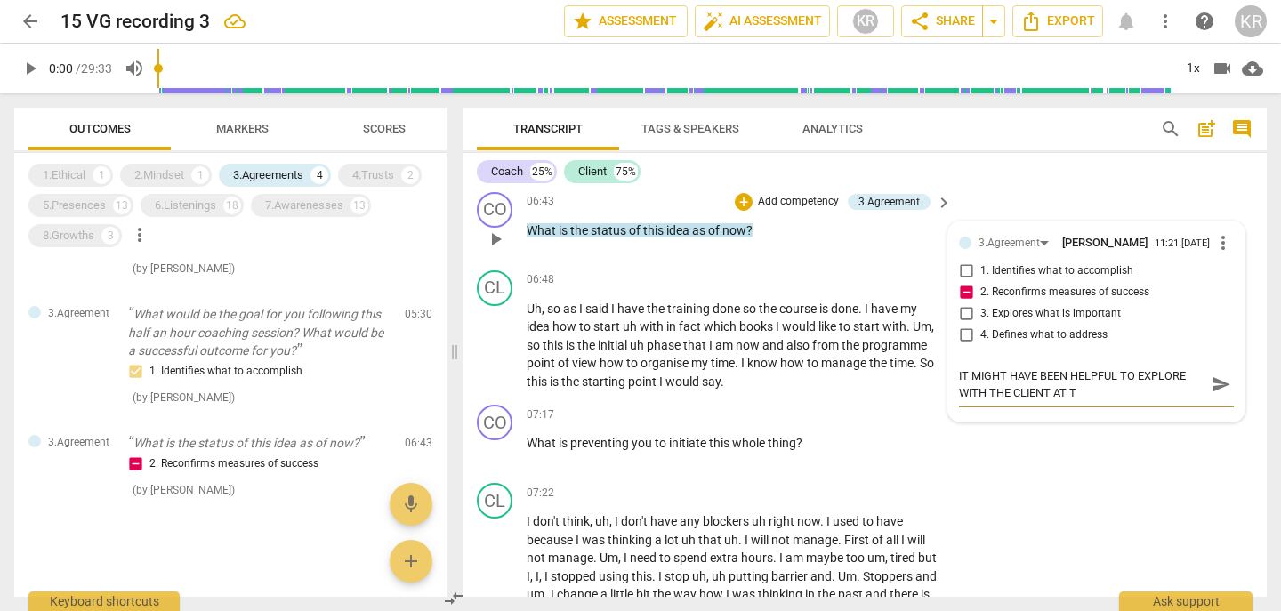
type textarea "IT MIGHT HAVE BEEN HELPFUL TO EXPLORE WITH THE CLIENT AT"
type textarea "IT MIGHT HAVE BEEN HELPFUL TO EXPLORE WITH THE CLIENT A"
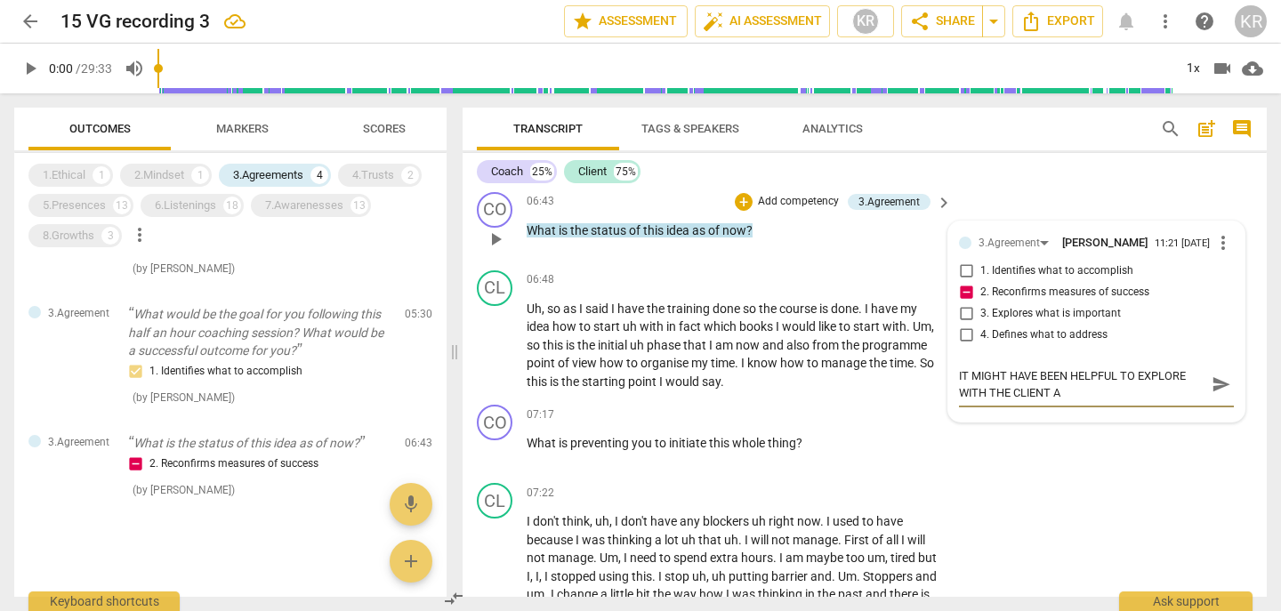
type textarea "IT MIGHT HAVE BEEN HELPFUL TO EXPLORE WITH THE CLIENT A"
type textarea "IT MIGHT HAVE BEEN HELPFUL TO EXPLORE WITH THE CLIENT A S"
type textarea "IT MIGHT HAVE BEEN HELPFUL TO EXPLORE WITH THE CLIENT A SP"
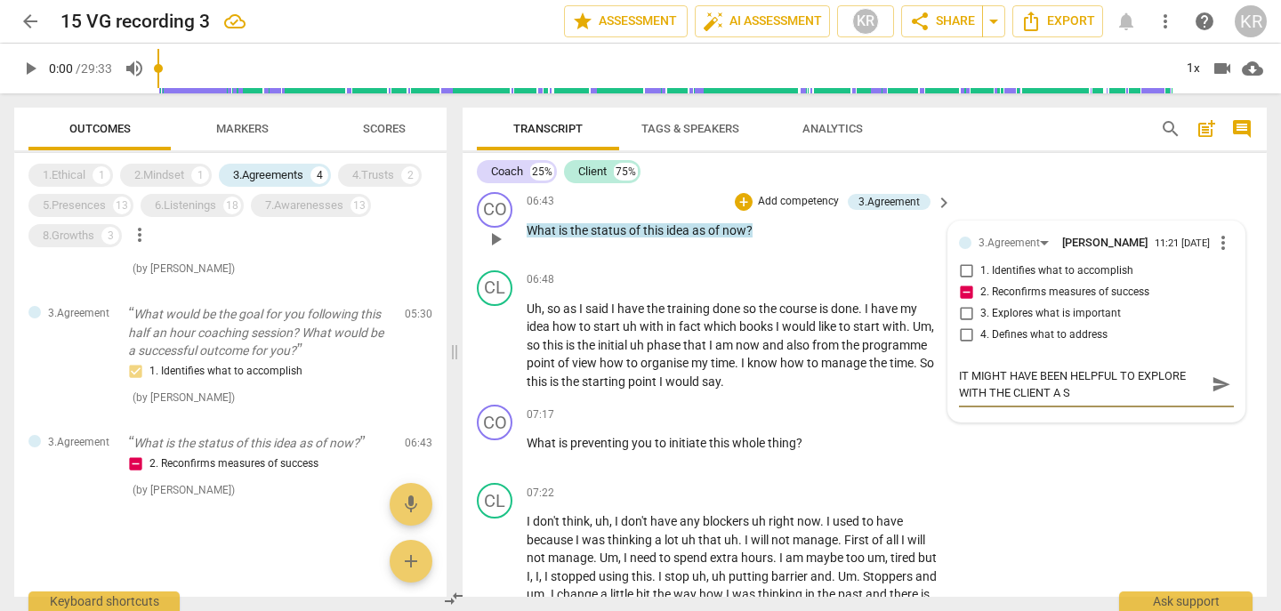
type textarea "IT MIGHT HAVE BEEN HELPFUL TO EXPLORE WITH THE CLIENT A SP"
type textarea "IT MIGHT HAVE BEEN HELPFUL TO EXPLORE WITH THE CLIENT A SPE"
type textarea "IT MIGHT HAVE BEEN HELPFUL TO EXPLORE WITH THE CLIENT A SPEC"
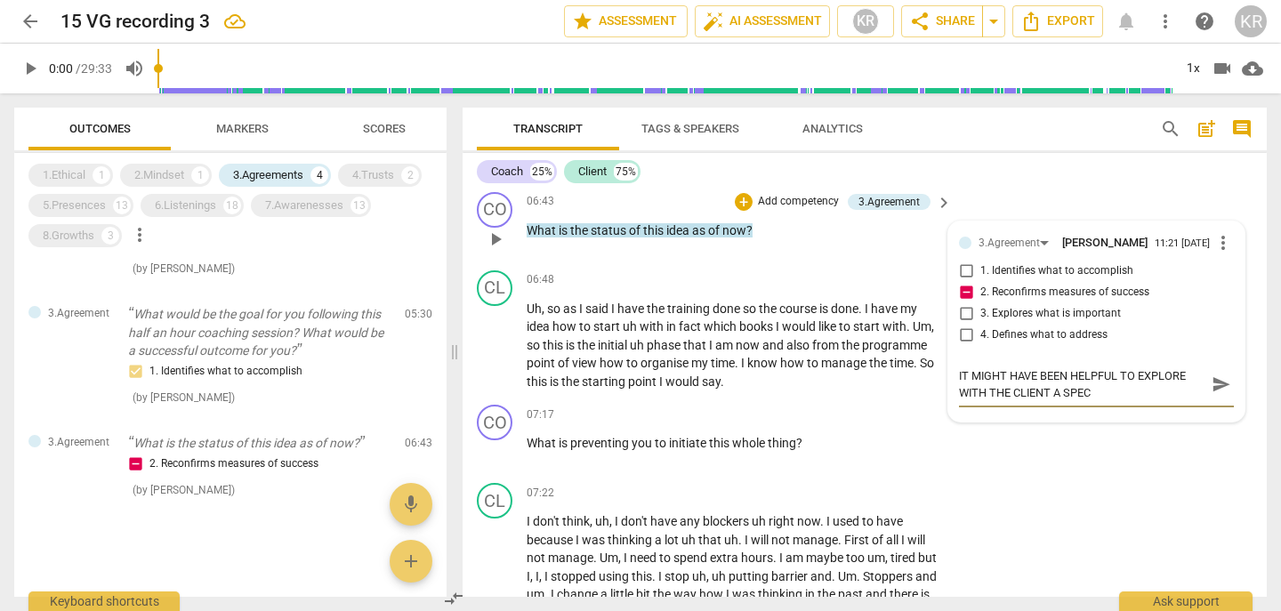
type textarea "IT MIGHT HAVE BEEN HELPFUL TO EXPLORE WITH THE CLIENT A SPECI"
type textarea "IT MIGHT HAVE BEEN HELPFUL TO EXPLORE WITH THE CLIENT A SPECIF"
type textarea "IT MIGHT HAVE BEEN HELPFUL TO EXPLORE WITH THE CLIENT A SPECIFI"
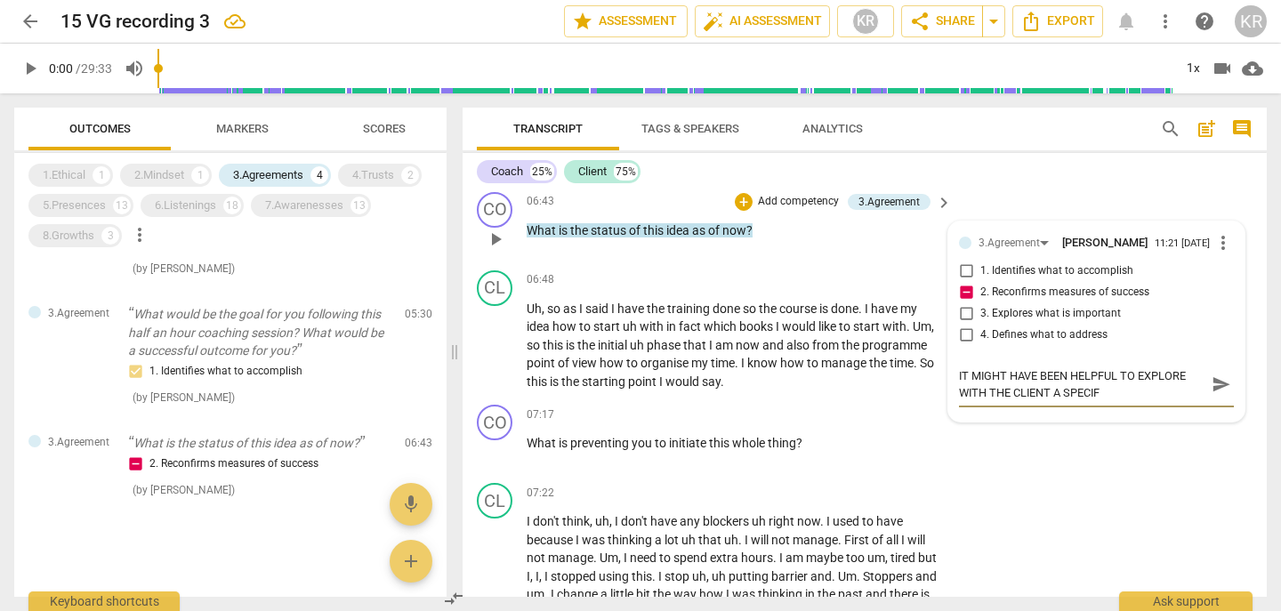
type textarea "IT MIGHT HAVE BEEN HELPFUL TO EXPLORE WITH THE CLIENT A SPECIFI"
type textarea "IT MIGHT HAVE BEEN HELPFUL TO EXPLORE WITH THE CLIENT A SPECIFIC"
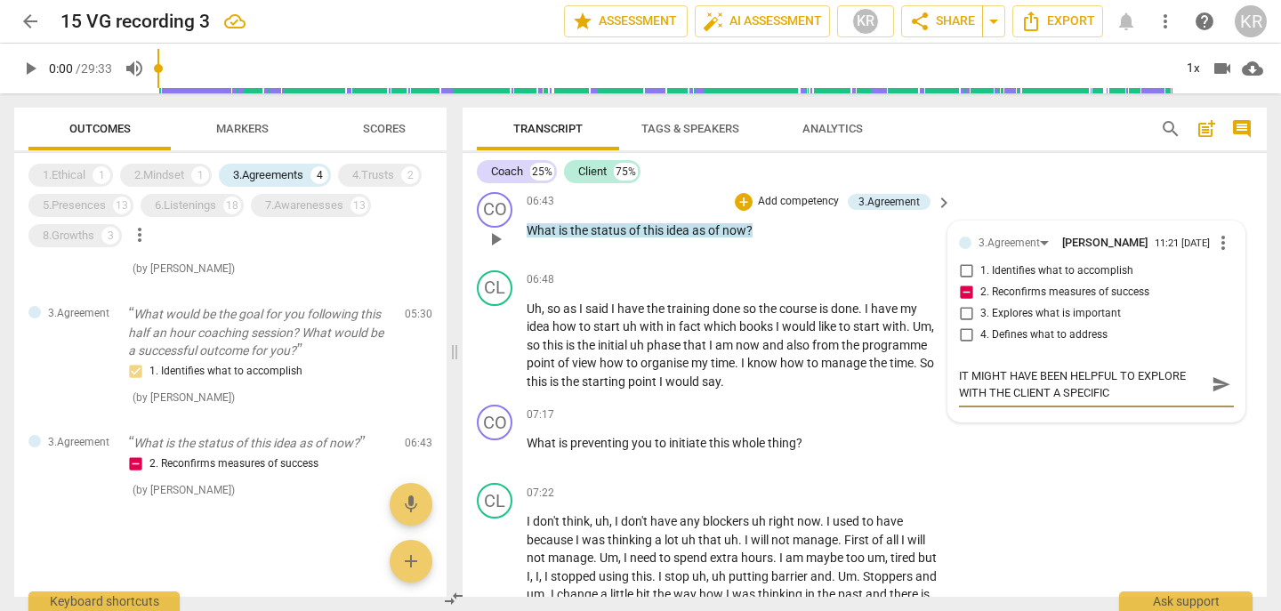
type textarea "IT MIGHT HAVE BEEN HELPFUL TO EXPLORE WITH THE CLIENT A SPECIFIC M"
type textarea "IT MIGHT HAVE BEEN HELPFUL TO EXPLORE WITH THE CLIENT A SPECIFIC ME"
type textarea "IT MIGHT HAVE BEEN HELPFUL TO EXPLORE WITH THE CLIENT A SPECIFIC MEA"
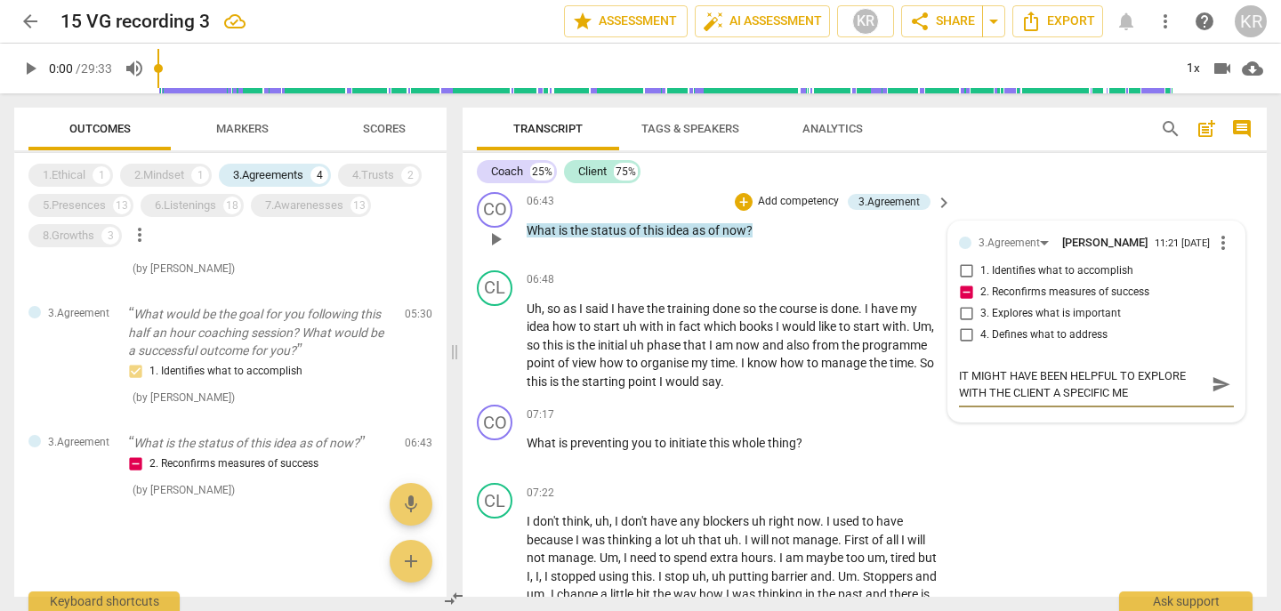
type textarea "IT MIGHT HAVE BEEN HELPFUL TO EXPLORE WITH THE CLIENT A SPECIFIC MEA"
type textarea "IT MIGHT HAVE BEEN HELPFUL TO EXPLORE WITH THE CLIENT A SPECIFIC MEAS"
type textarea "IT MIGHT HAVE BEEN HELPFUL TO EXPLORE WITH THE CLIENT A SPECIFIC MEASU"
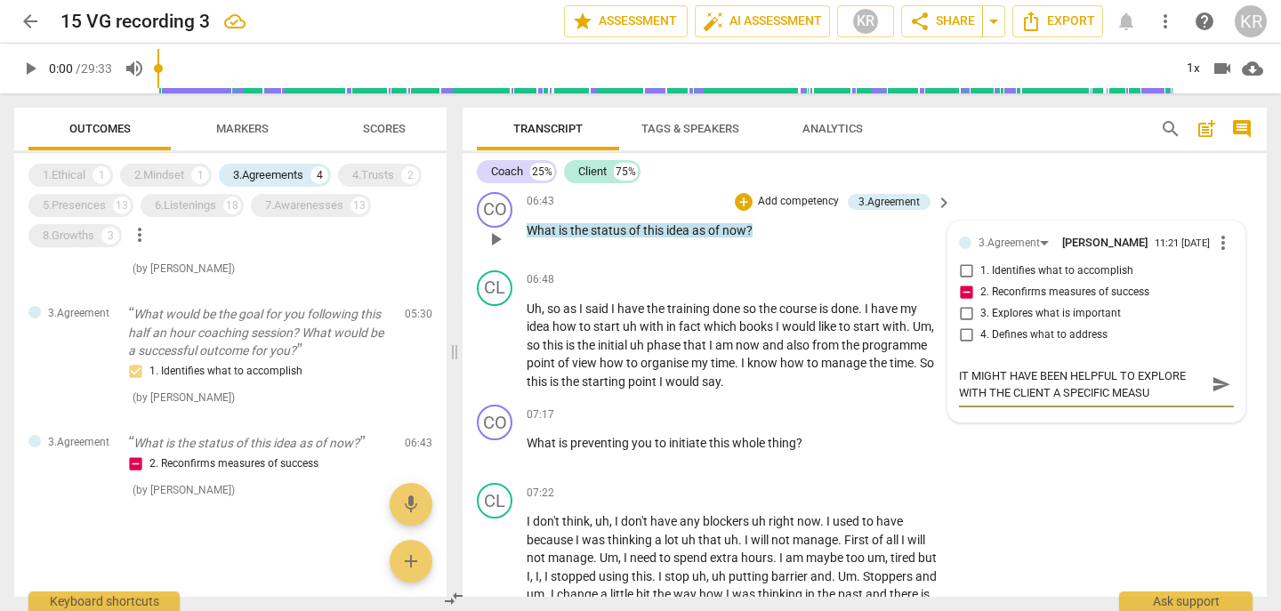
type textarea "IT MIGHT HAVE BEEN HELPFUL TO EXPLORE WITH THE CLIENT A SPECIFIC MEASUR"
type textarea "IT MIGHT HAVE BEEN HELPFUL TO EXPLORE WITH THE CLIENT A SPECIFIC MEASURE"
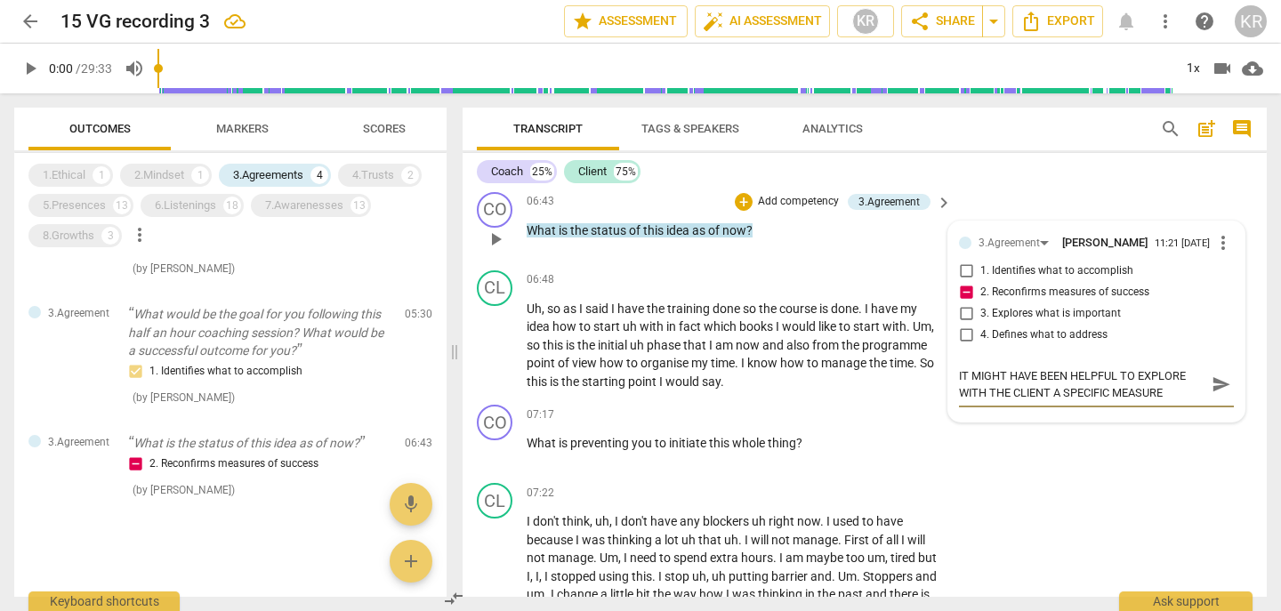
type textarea "IT MIGHT HAVE BEEN HELPFUL TO EXPLORE WITH THE CLIENT A SPECIFIC MEASURE"
type textarea "IT MIGHT HAVE BEEN HELPFUL TO EXPLORE WITH THE CLIENT A SPECIFIC MEASURE O"
type textarea "IT MIGHT HAVE BEEN HELPFUL TO EXPLORE WITH THE CLIENT A SPECIFIC MEASURE OF"
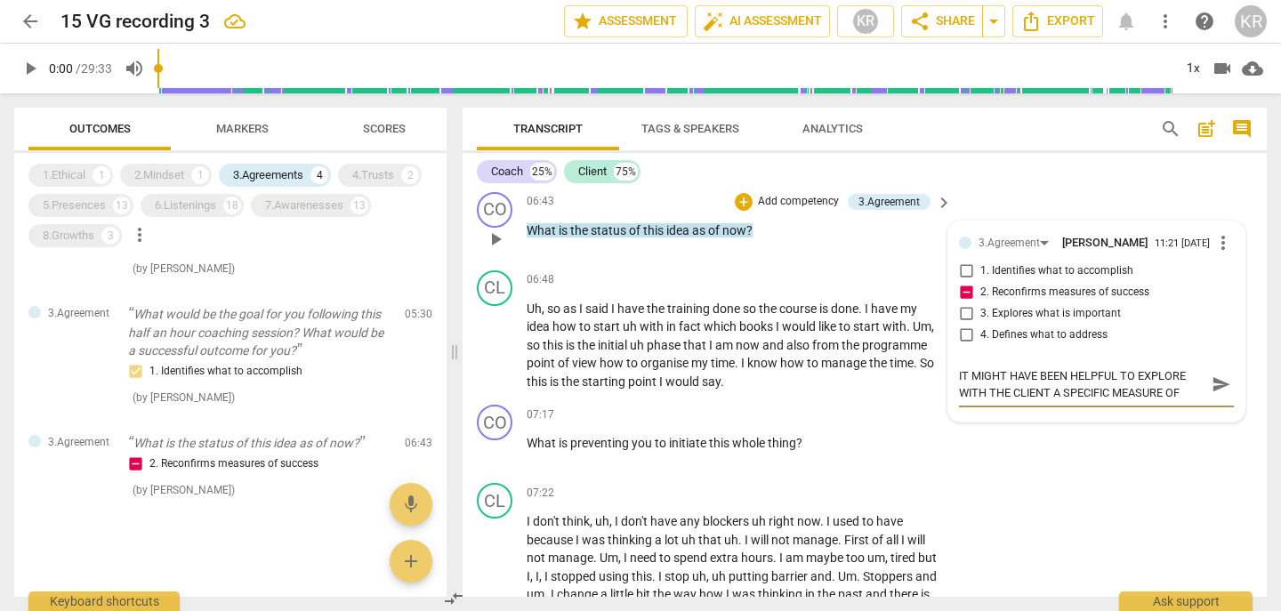
type textarea "IT MIGHT HAVE BEEN HELPFUL TO EXPLORE WITH THE CLIENT A SPECIFIC MEASURE OF S"
type textarea "IT MIGHT HAVE BEEN HELPFUL TO EXPLORE WITH THE CLIENT A SPECIFIC MEASURE OF SU"
type textarea "IT MIGHT HAVE BEEN HELPFUL TO EXPLORE WITH THE CLIENT A SPECIFIC MEASURE OF SUC"
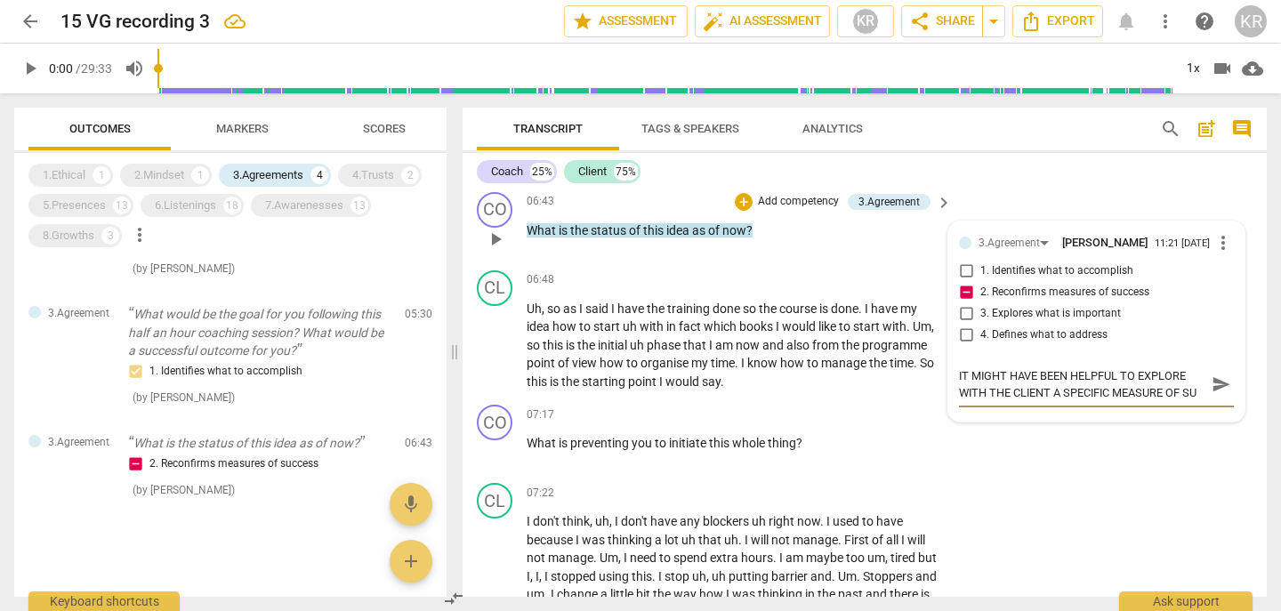
type textarea "IT MIGHT HAVE BEEN HELPFUL TO EXPLORE WITH THE CLIENT A SPECIFIC MEASURE OF SUC"
type textarea "IT MIGHT HAVE BEEN HELPFUL TO EXPLORE WITH THE CLIENT A SPECIFIC MEASURE OF SUCC"
type textarea "IT MIGHT HAVE BEEN HELPFUL TO EXPLORE WITH THE CLIENT A SPECIFIC MEASURE OF SUC…"
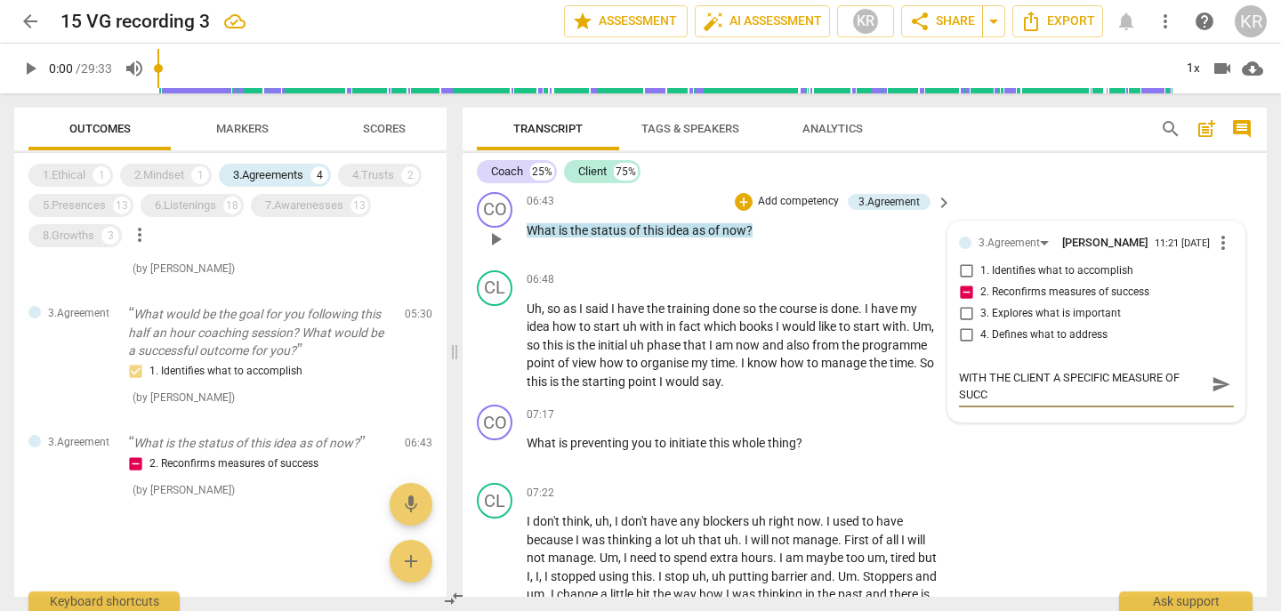
type textarea "IT MIGHT HAVE BEEN HELPFUL TO EXPLORE WITH THE CLIENT A SPECIFIC MEASURE OF SUC…"
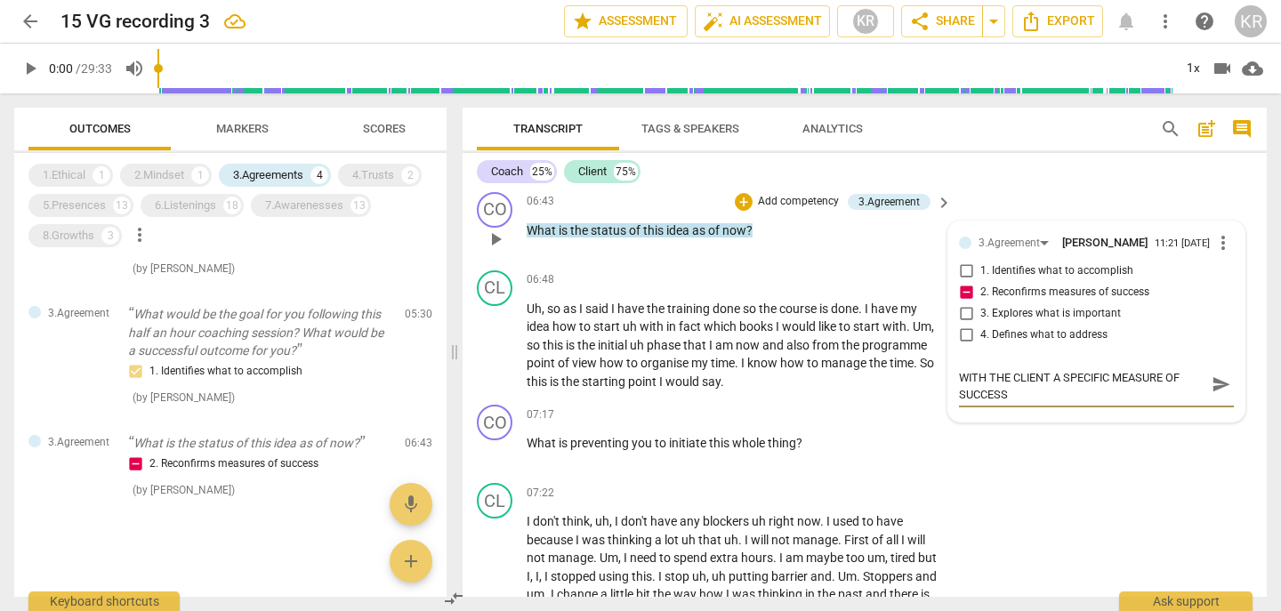
click at [1215, 394] on span "send" at bounding box center [1222, 385] width 20 height 20
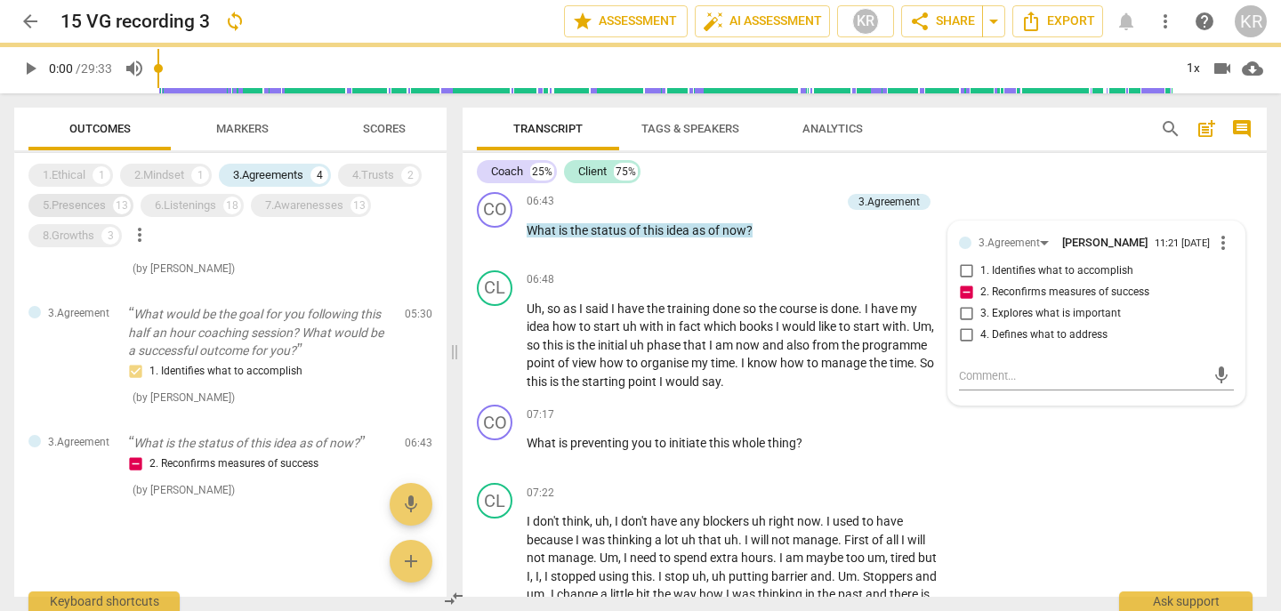
scroll to position [0, 0]
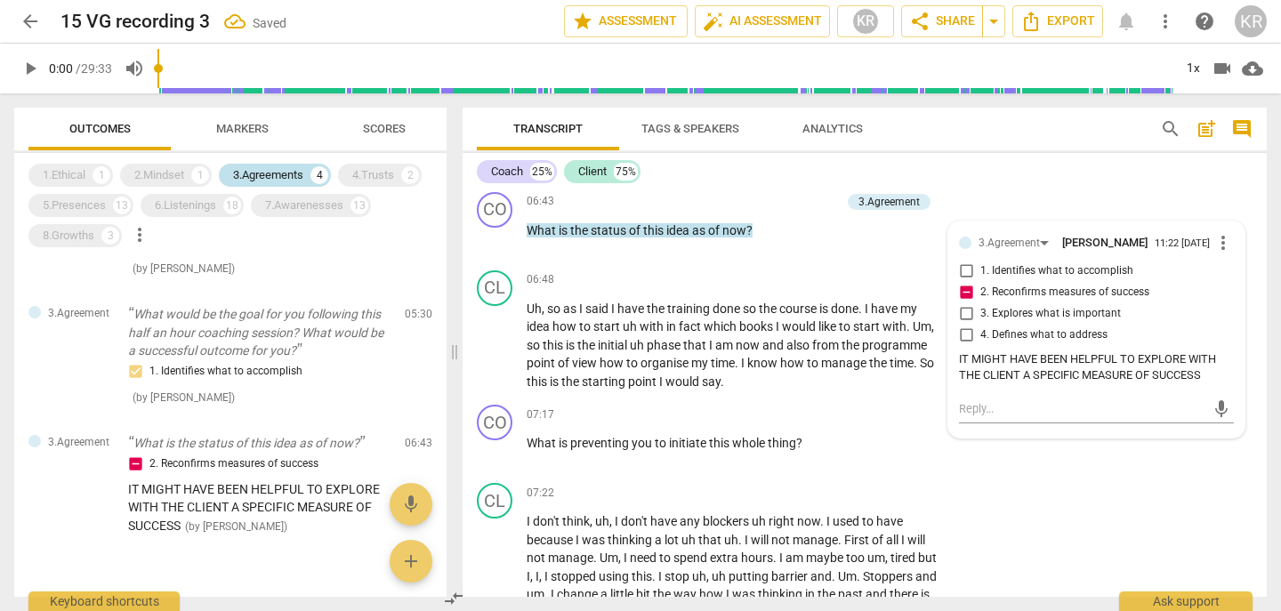
click at [262, 179] on div "3.Agreements" at bounding box center [268, 175] width 70 height 18
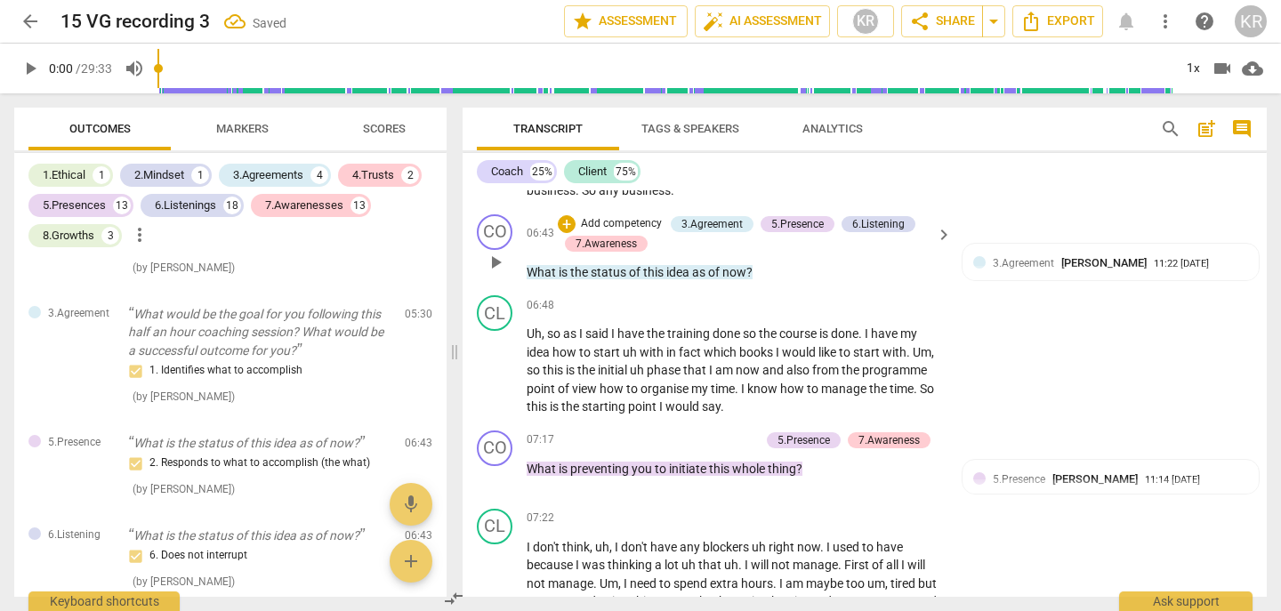
scroll to position [3373, 0]
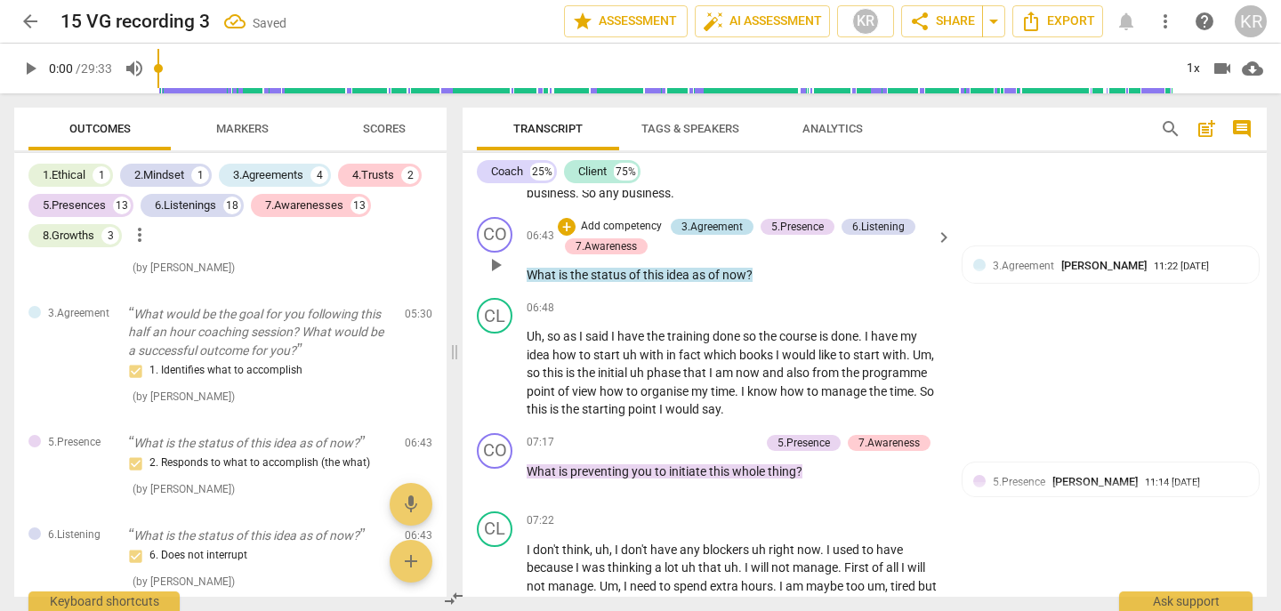
click at [711, 235] on div "3.Agreement" at bounding box center [712, 227] width 61 height 16
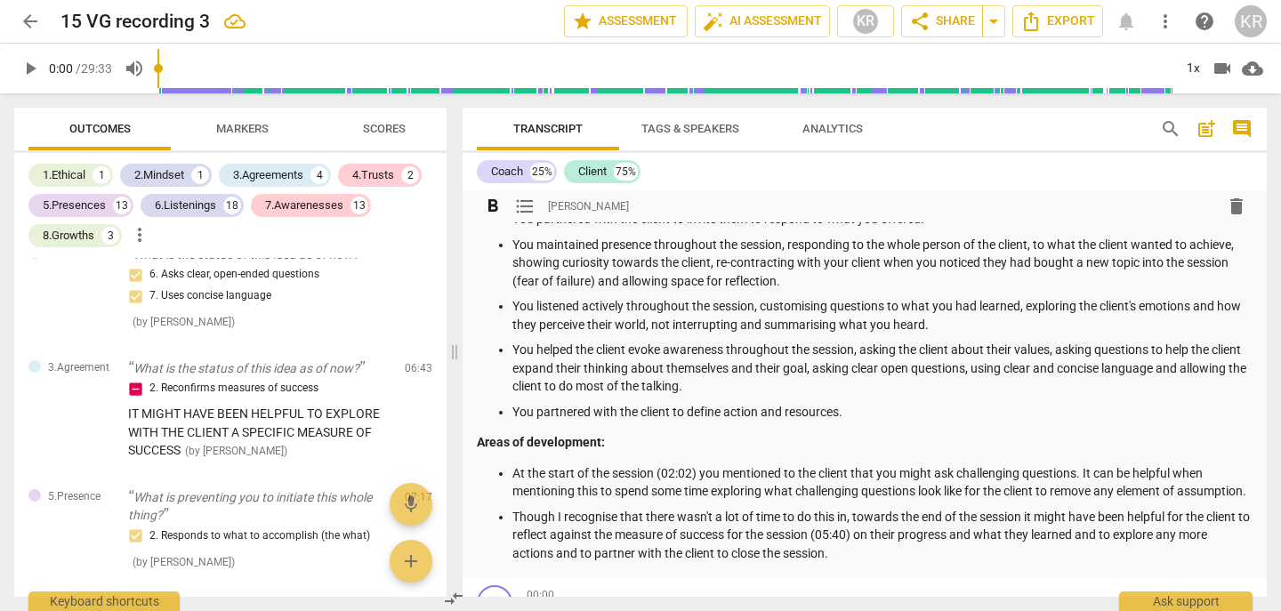
scroll to position [135, 0]
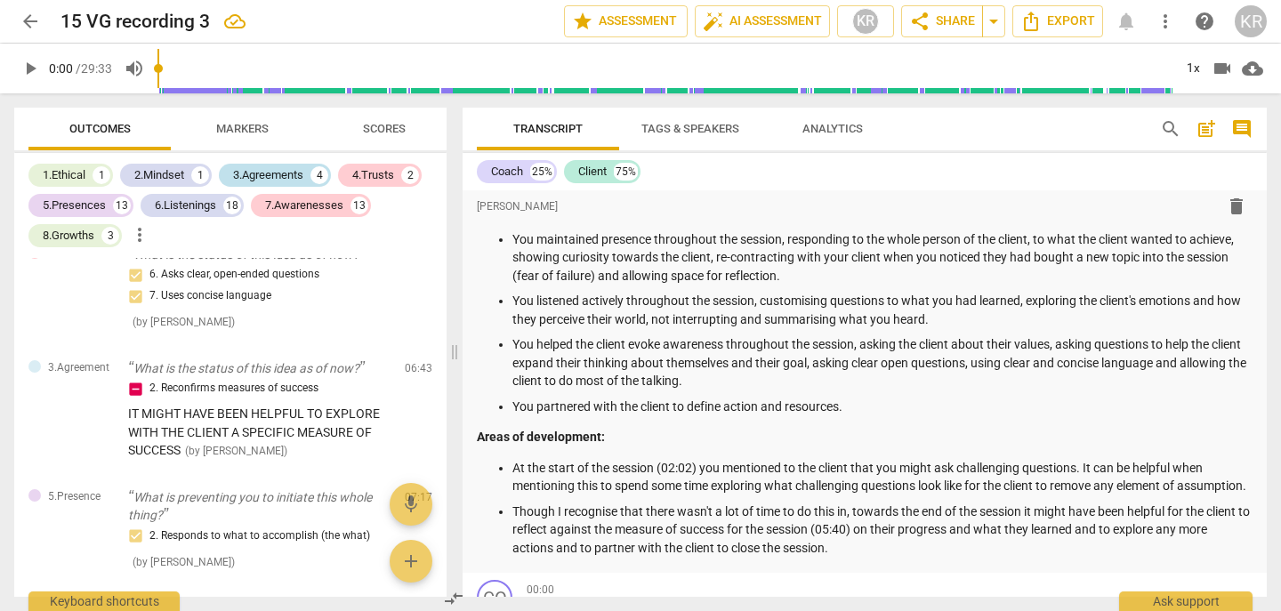
click at [280, 169] on div "3.Agreements" at bounding box center [268, 175] width 70 height 18
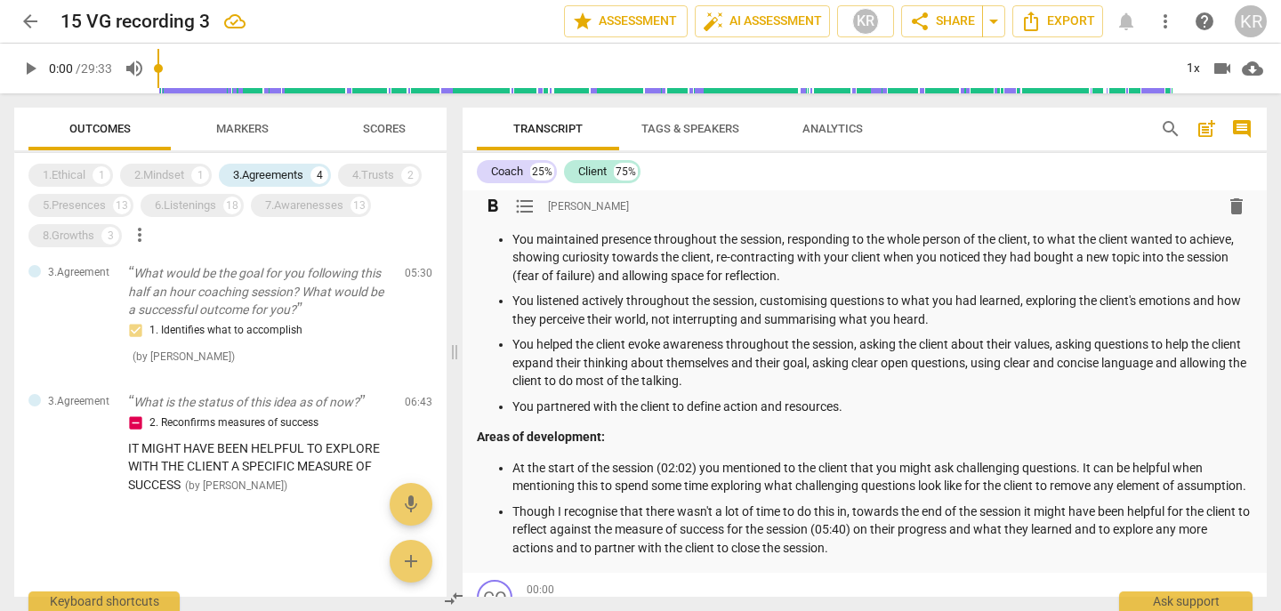
click at [618, 513] on ul "At the start of the session (02:02) you mentioned to the client that you might …" at bounding box center [865, 508] width 776 height 99
click at [617, 496] on p "At the start of the session (02:02) you mentioned to the client that you might …" at bounding box center [883, 477] width 740 height 36
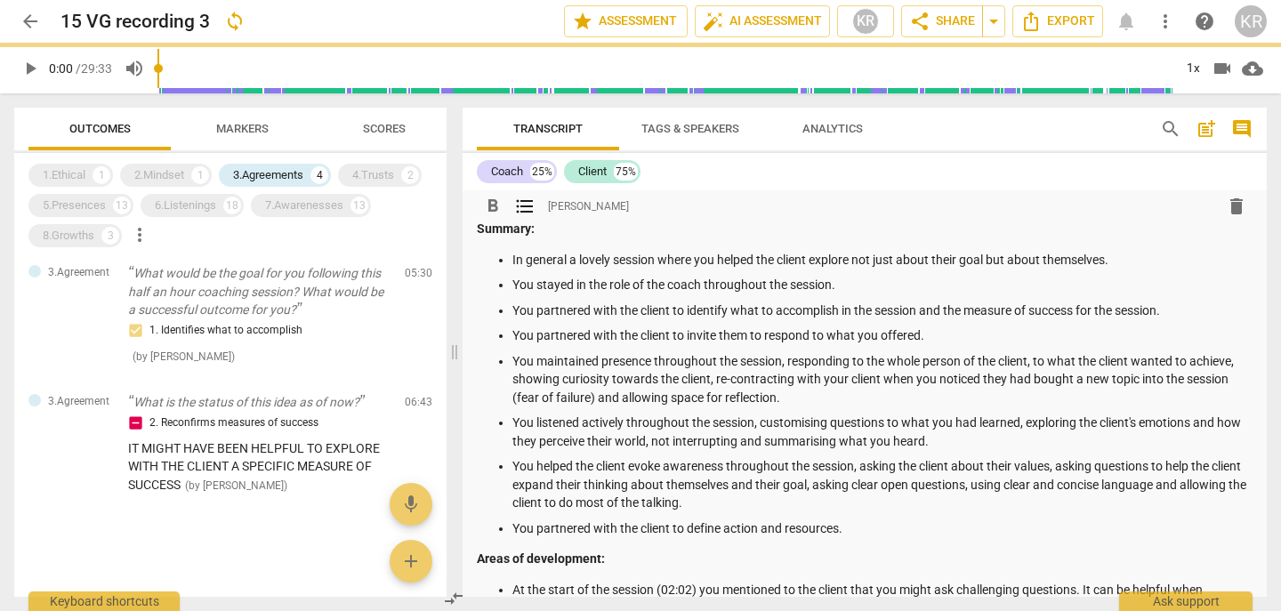
scroll to position [10, 0]
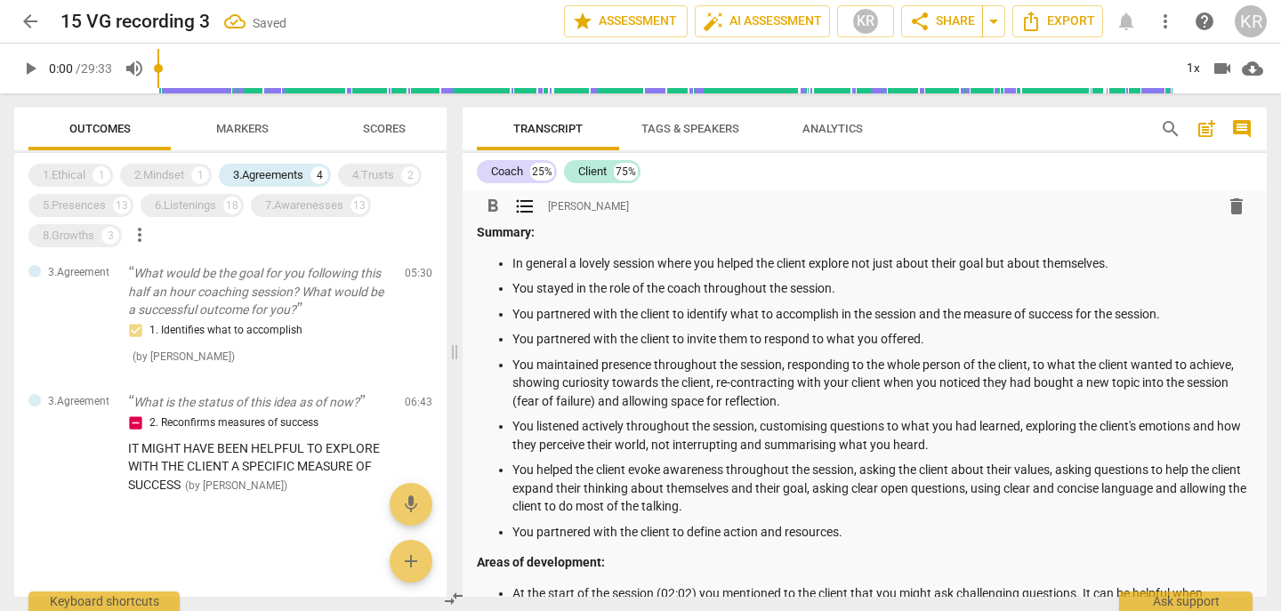
click at [1085, 308] on p "You partnered with the client to identify what to accomplish in the session and…" at bounding box center [883, 314] width 740 height 19
drag, startPoint x: 1175, startPoint y: 311, endPoint x: 921, endPoint y: 317, distance: 253.7
click at [921, 317] on p "You partnered with the client to identify what to accomplish in the session and…" at bounding box center [883, 314] width 740 height 19
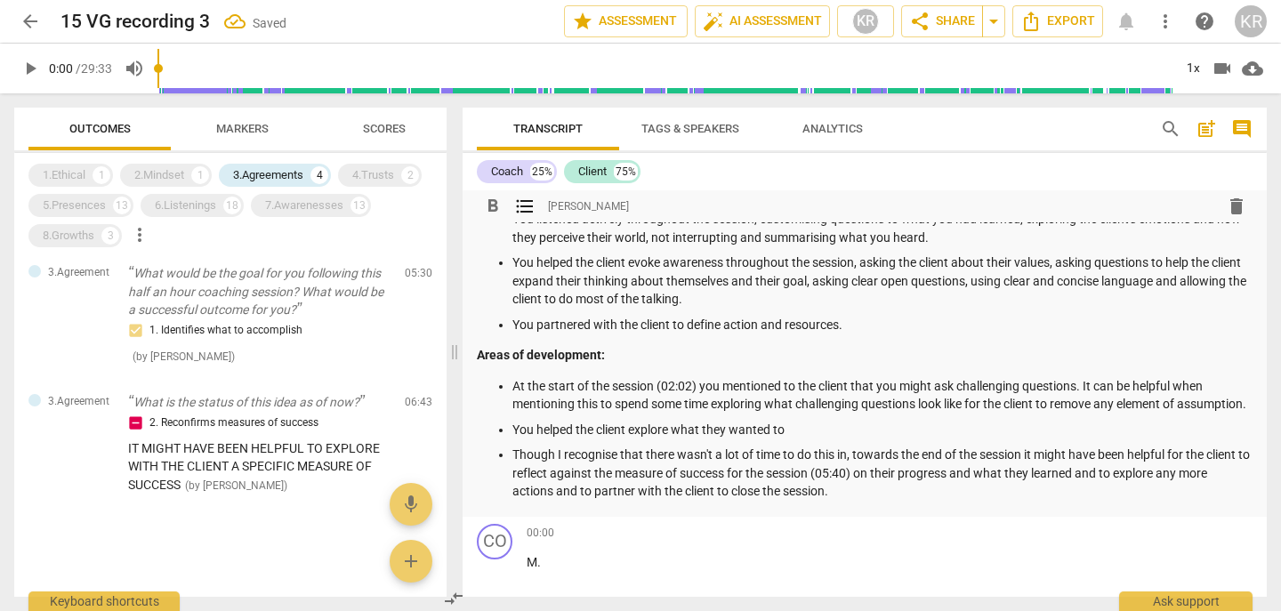
scroll to position [218, 0]
click at [798, 439] on p "You helped the client explore what they wanted to" at bounding box center [883, 429] width 740 height 19
click at [932, 439] on p "You helped the client explore what they wanted to focus on in the session but i…" at bounding box center [883, 429] width 740 height 19
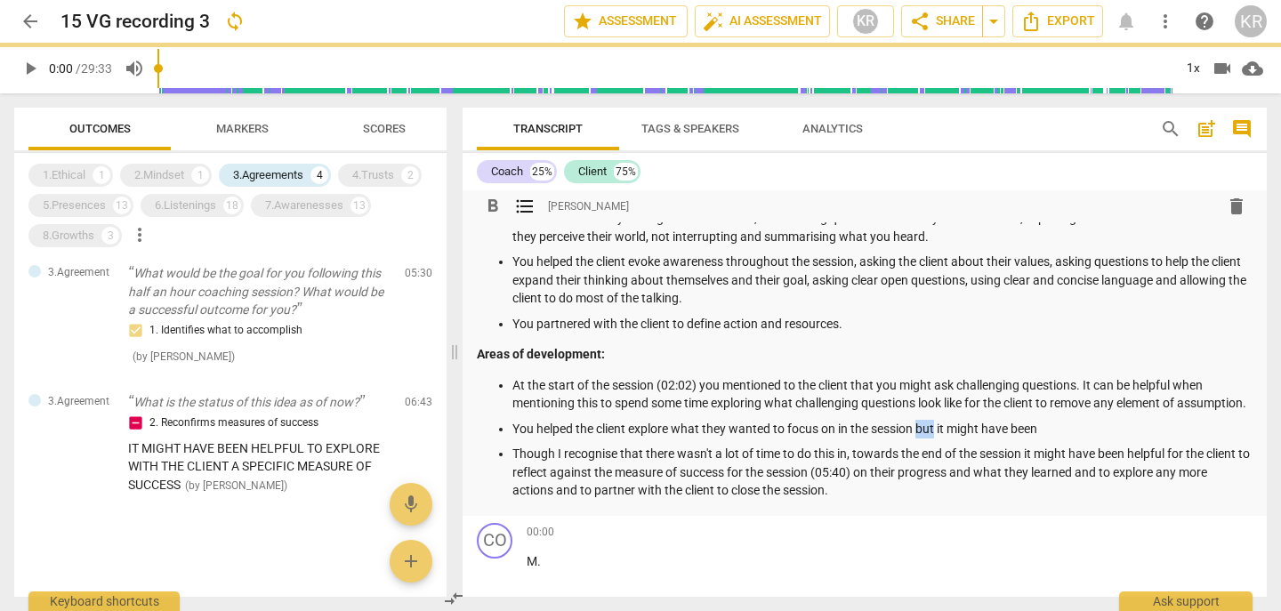
click at [932, 439] on p "You helped the client explore what they wanted to focus on in the session but i…" at bounding box center [883, 429] width 740 height 19
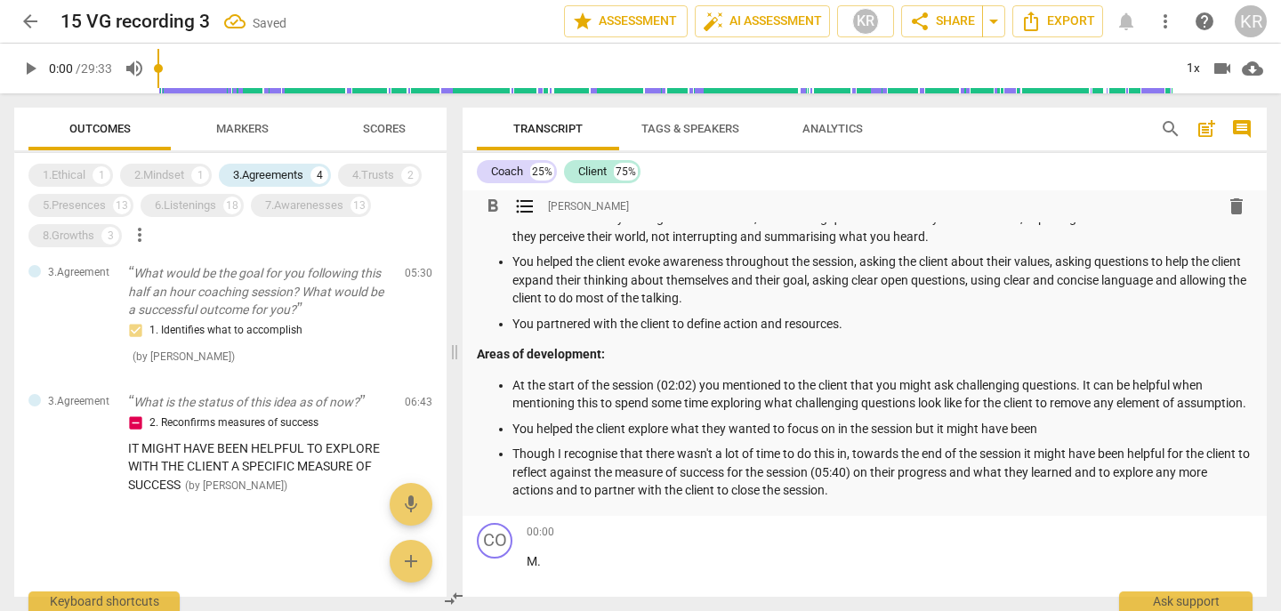
click at [1062, 439] on p "You helped the client explore what they wanted to focus on in the session but i…" at bounding box center [883, 429] width 740 height 19
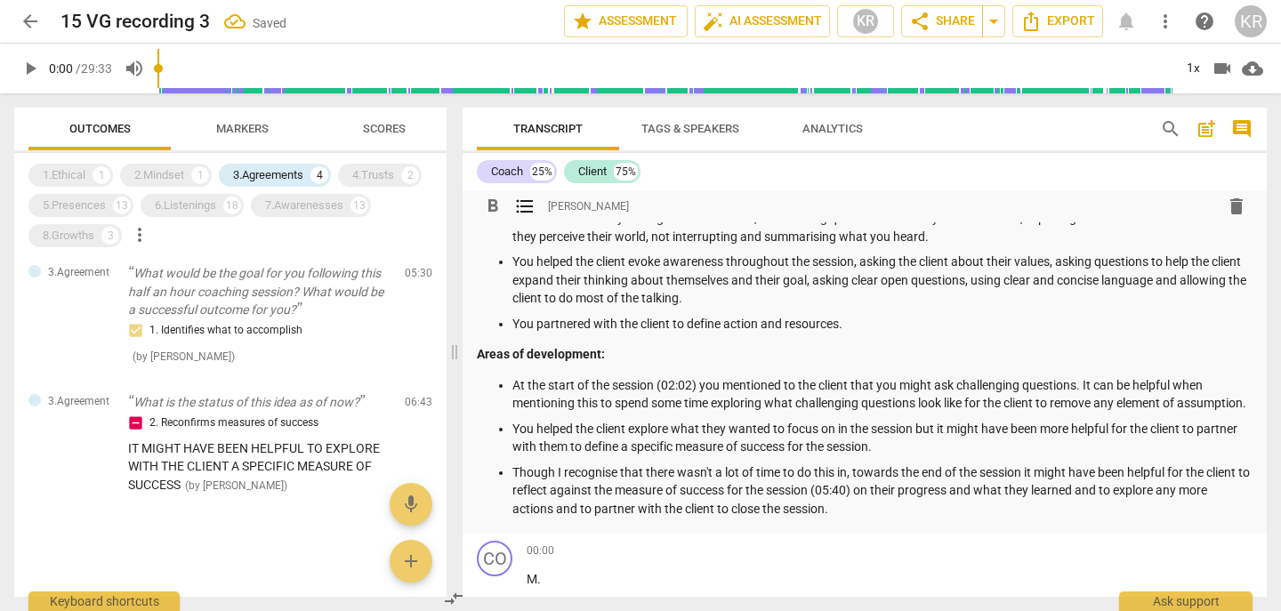
click at [800, 380] on p "At the start of the session (02:02) you mentioned to the client that you might …" at bounding box center [883, 394] width 740 height 36
click at [941, 456] on p "You helped the client explore what they wanted to focus on in the session but i…" at bounding box center [883, 438] width 740 height 36
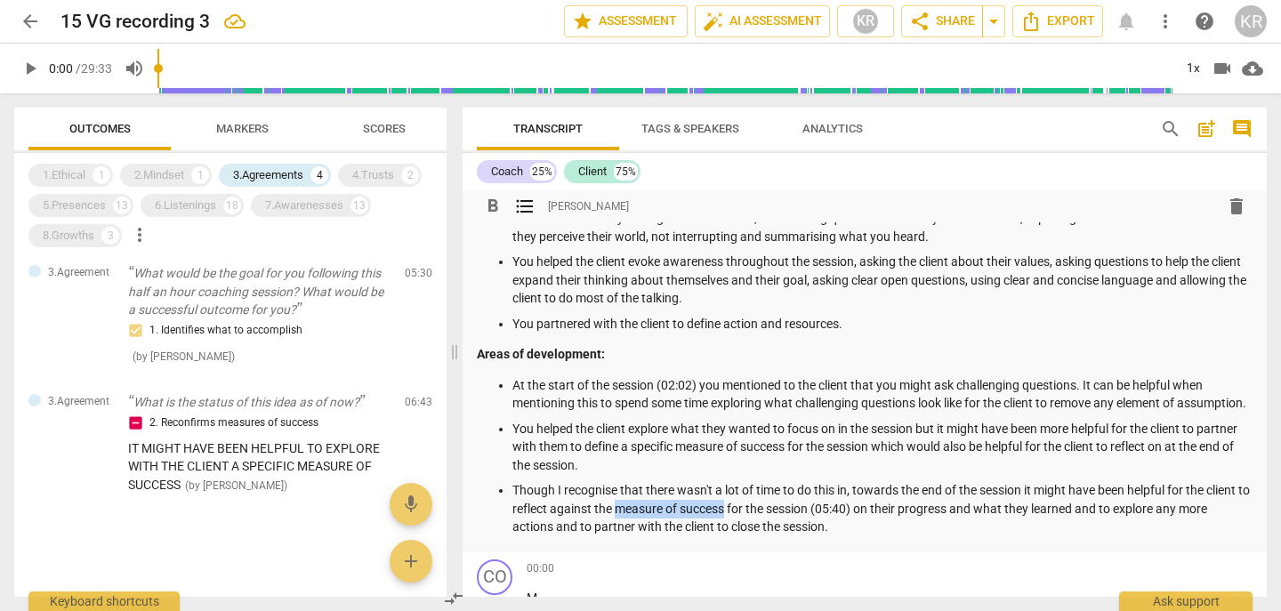
drag, startPoint x: 679, startPoint y: 525, endPoint x: 775, endPoint y: 526, distance: 96.1
click at [775, 526] on p "Though I recognise that there wasn't a lot of time to do this in, towards the e…" at bounding box center [883, 508] width 740 height 55
drag, startPoint x: 857, startPoint y: 525, endPoint x: 625, endPoint y: 511, distance: 232.7
click at [606, 519] on p "Though I recognise that there wasn't a lot of time to do this in, towards the e…" at bounding box center [883, 508] width 740 height 55
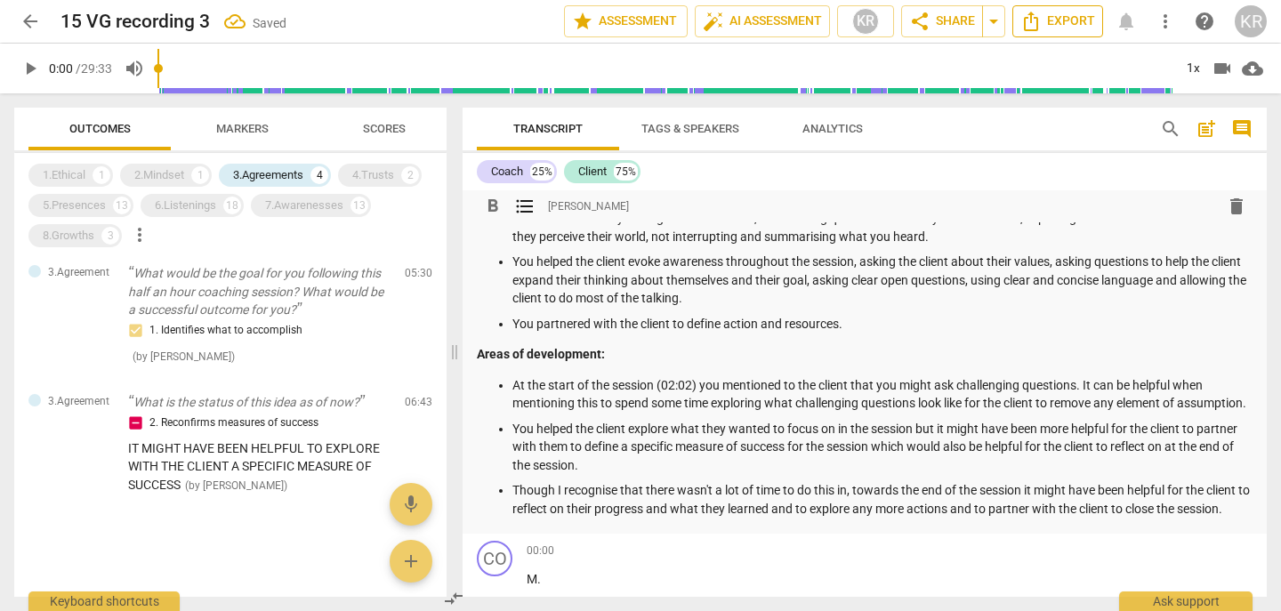
click at [1062, 20] on span "Export" at bounding box center [1058, 21] width 75 height 21
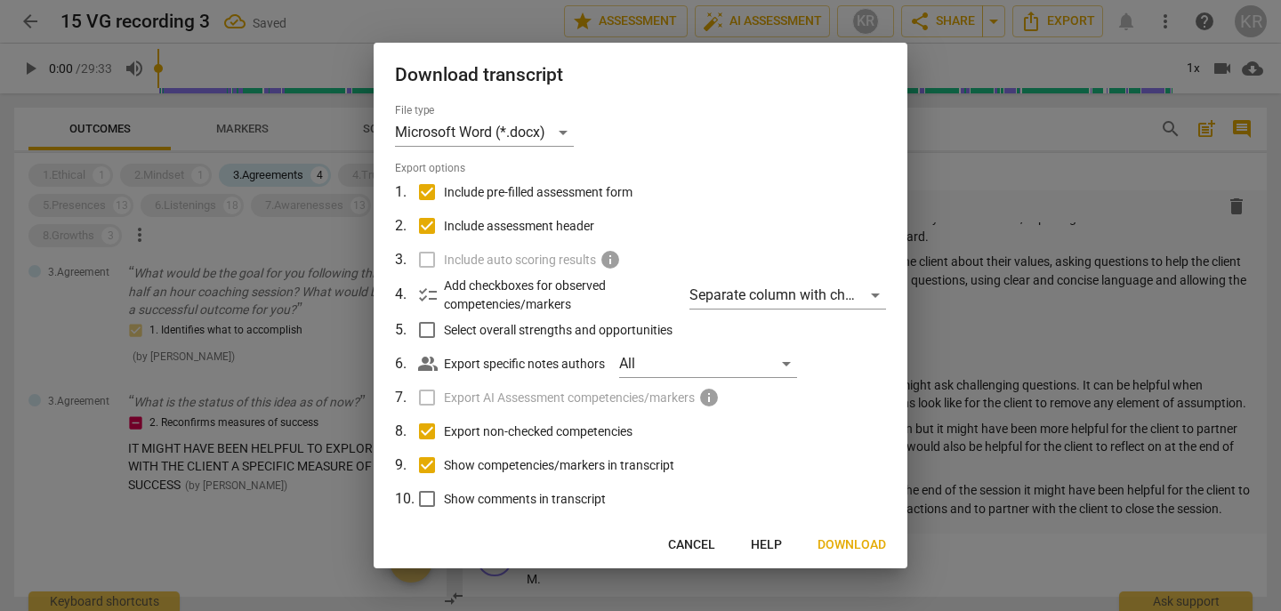
click at [842, 552] on span "Download" at bounding box center [852, 546] width 69 height 18
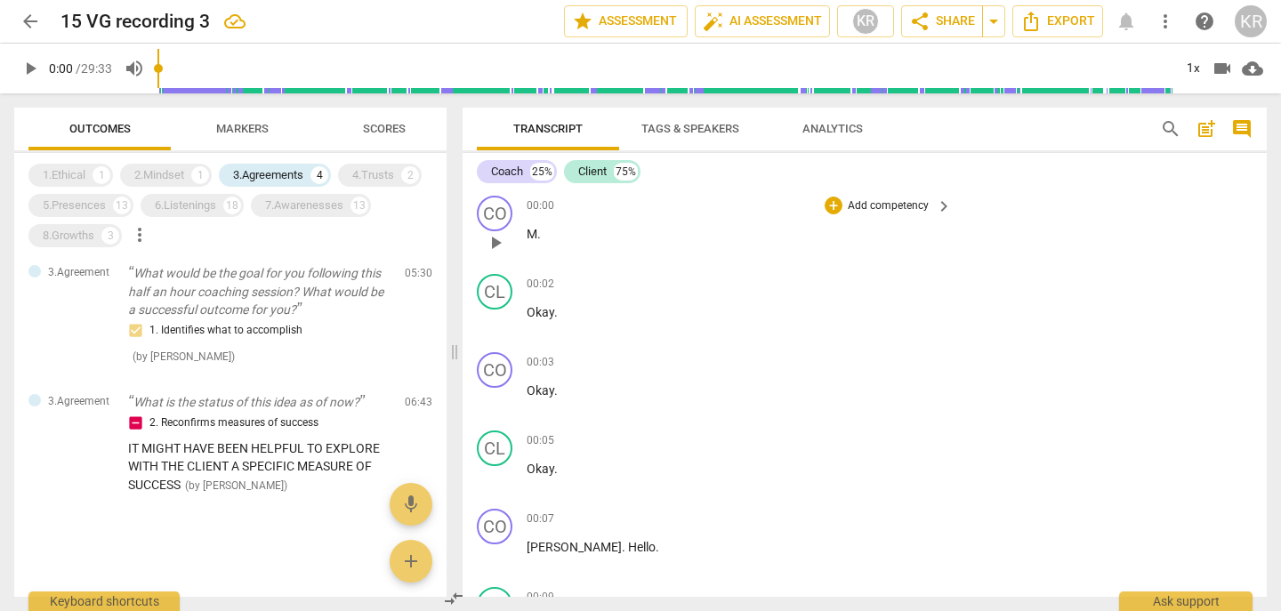
scroll to position [571, 0]
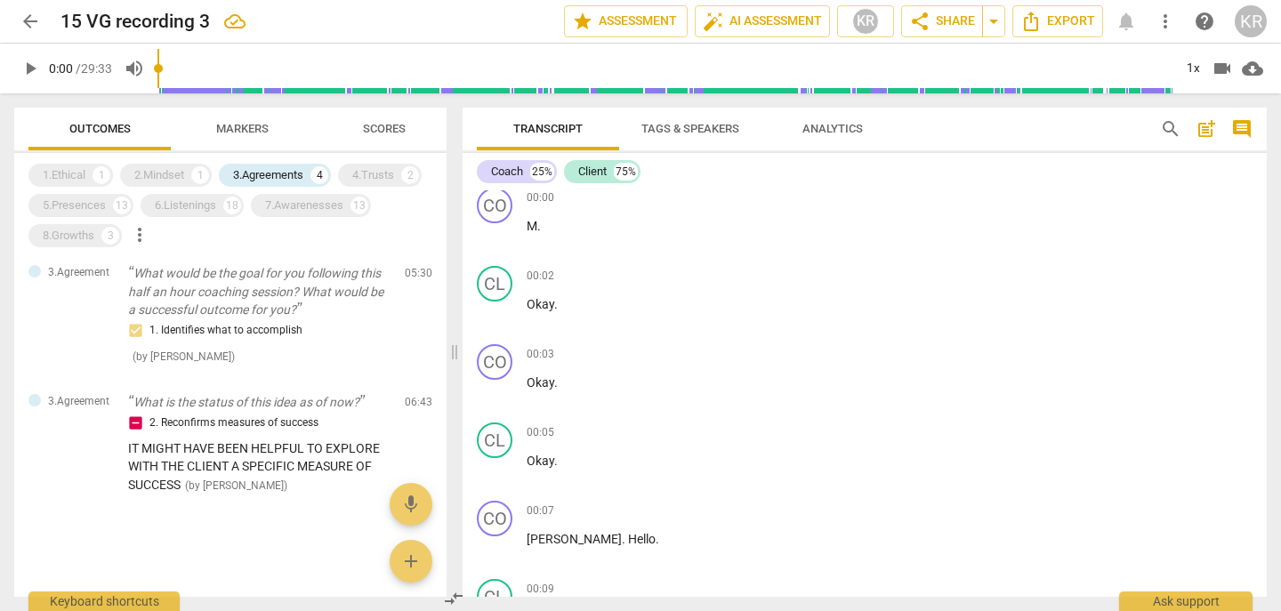
click at [258, 174] on div "3.Agreements" at bounding box center [268, 175] width 70 height 18
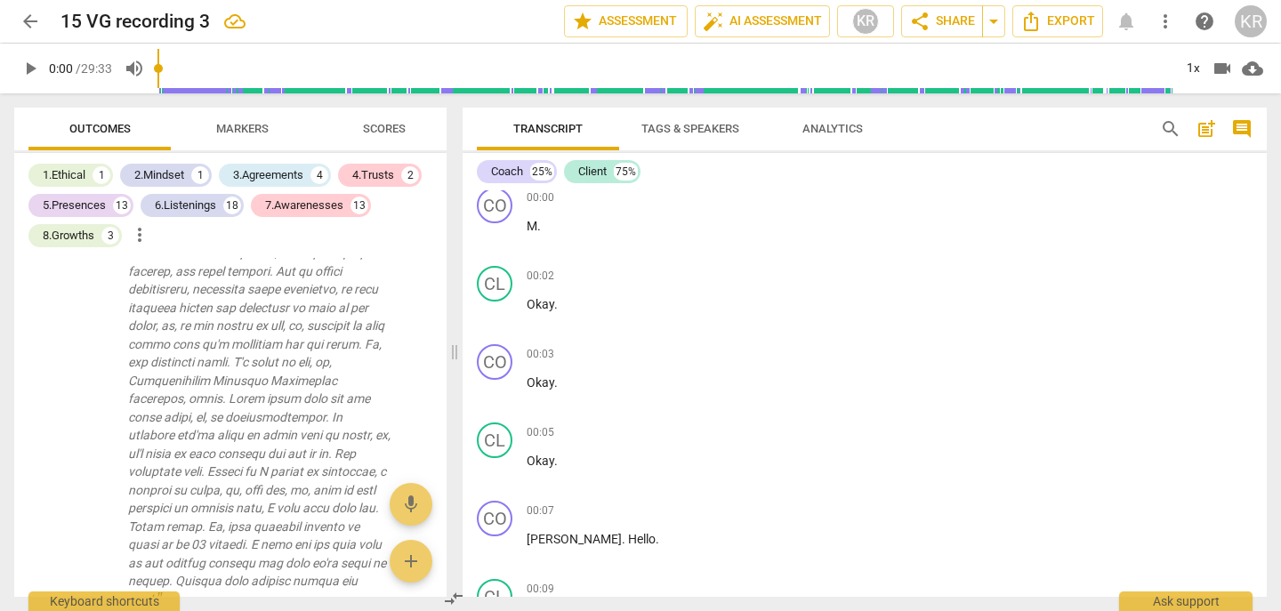
scroll to position [2471, 0]
